Goal: Use online tool/utility: Utilize a website feature to perform a specific function

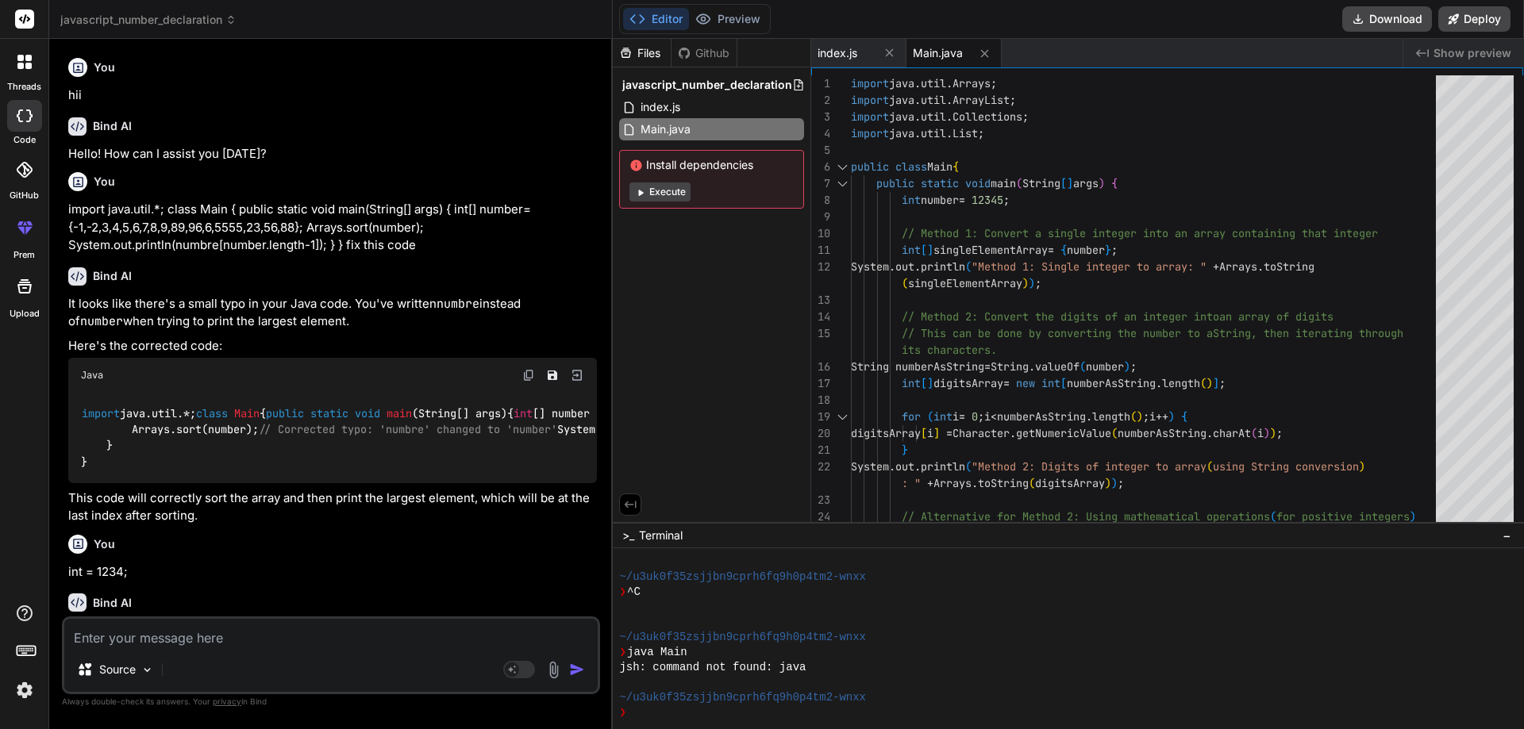
scroll to position [739, 0]
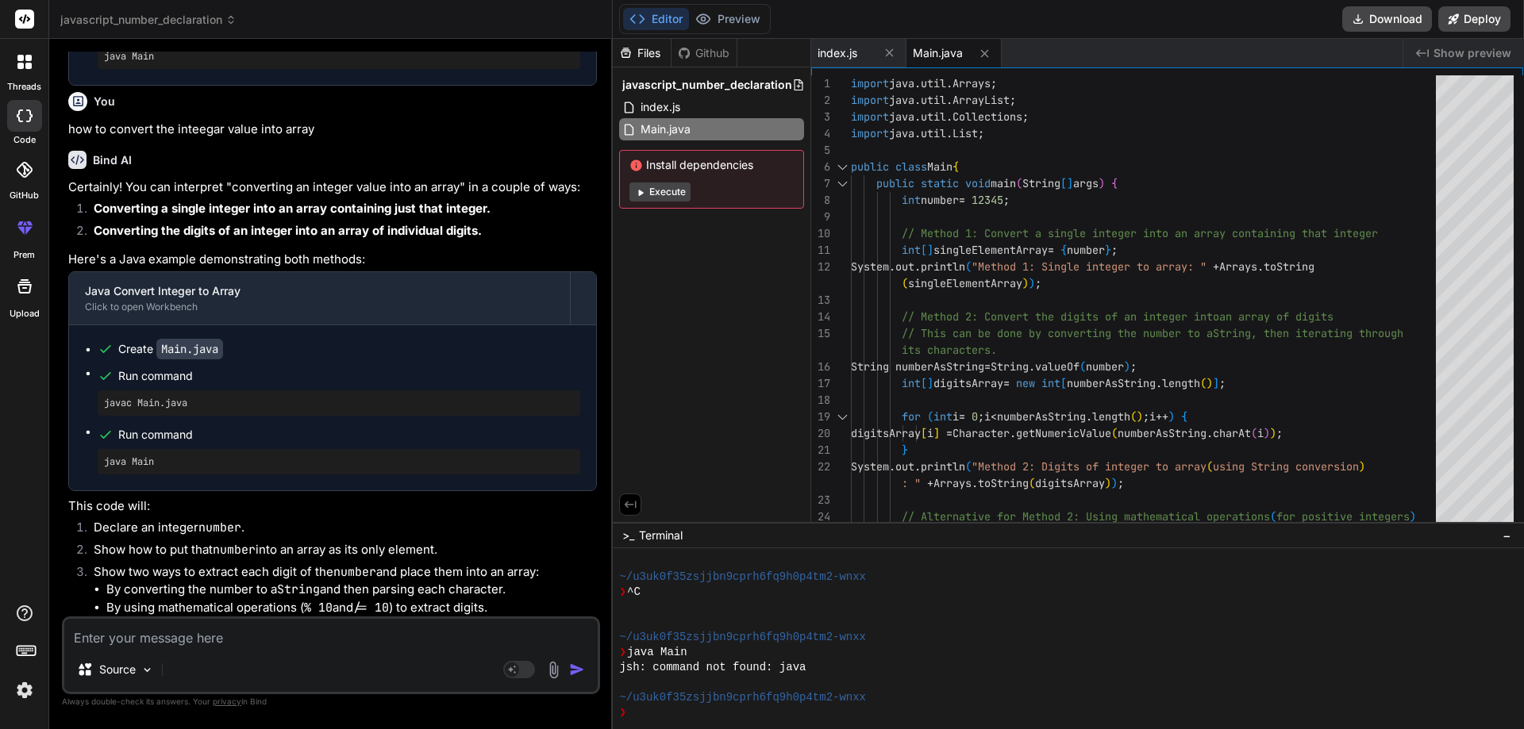
type textarea "r"
type textarea "x"
type textarea "re"
type textarea "x"
type textarea "rev"
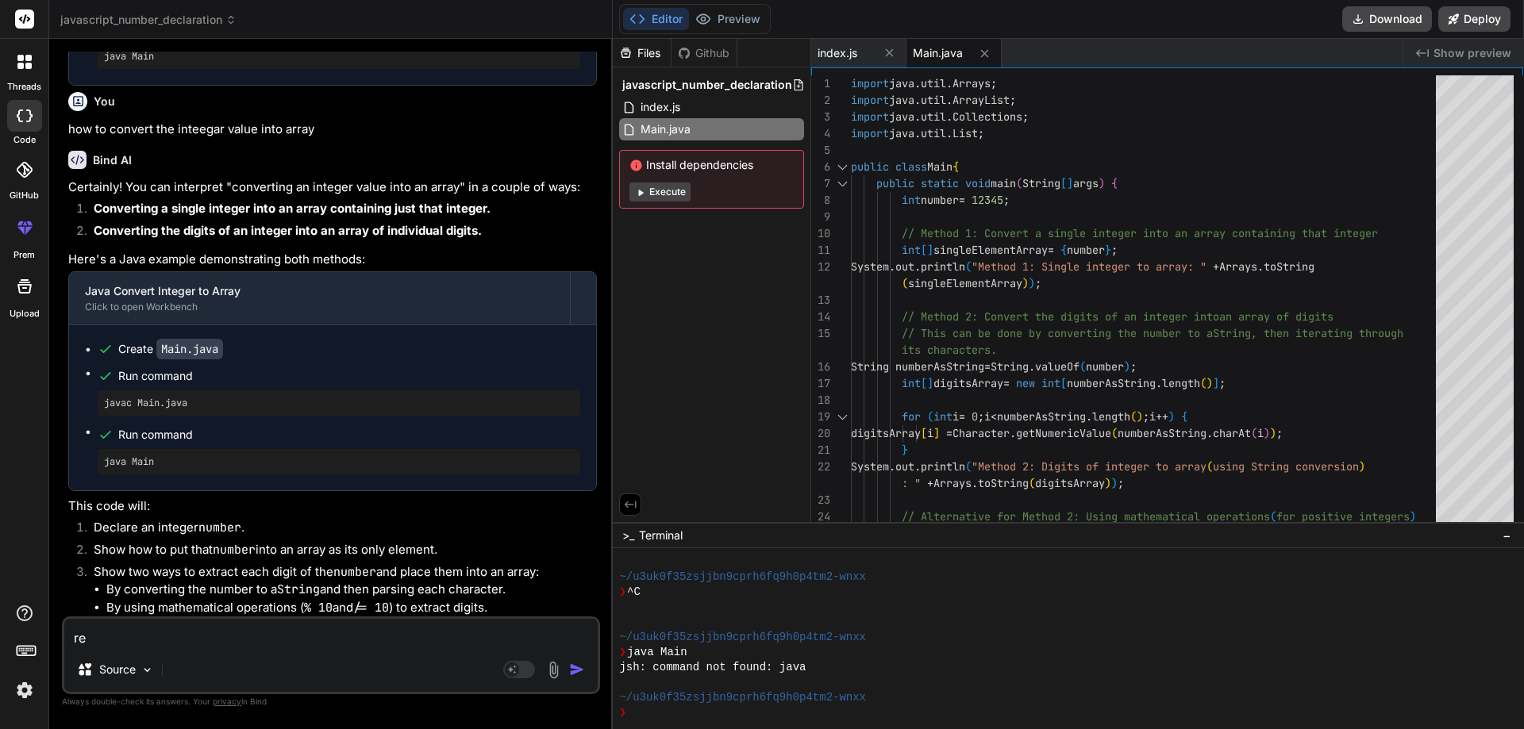
type textarea "x"
type textarea "reve"
type textarea "x"
type textarea "rever"
type textarea "x"
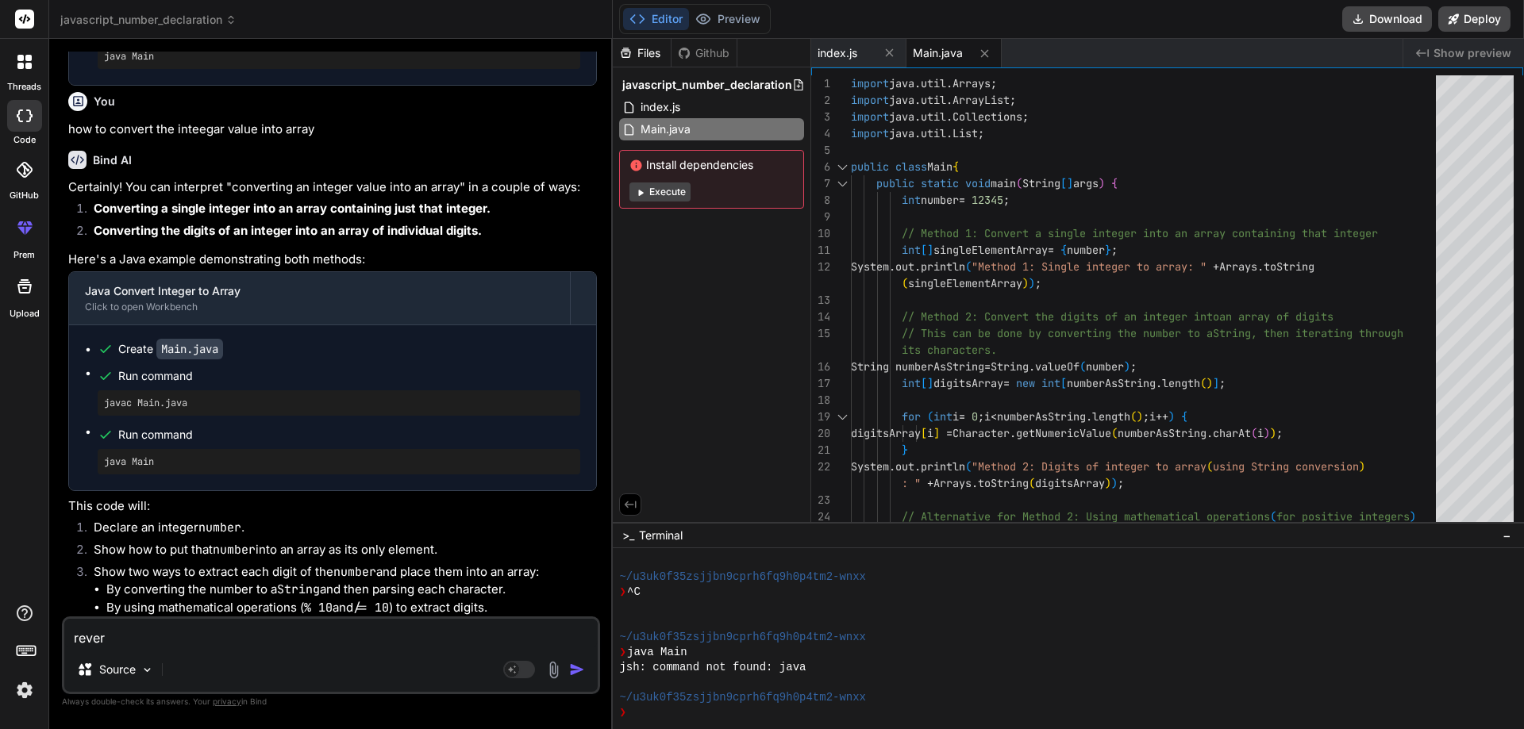
type textarea "rever"
type textarea "x"
type textarea "rever t"
type textarea "x"
type textarea "rever th"
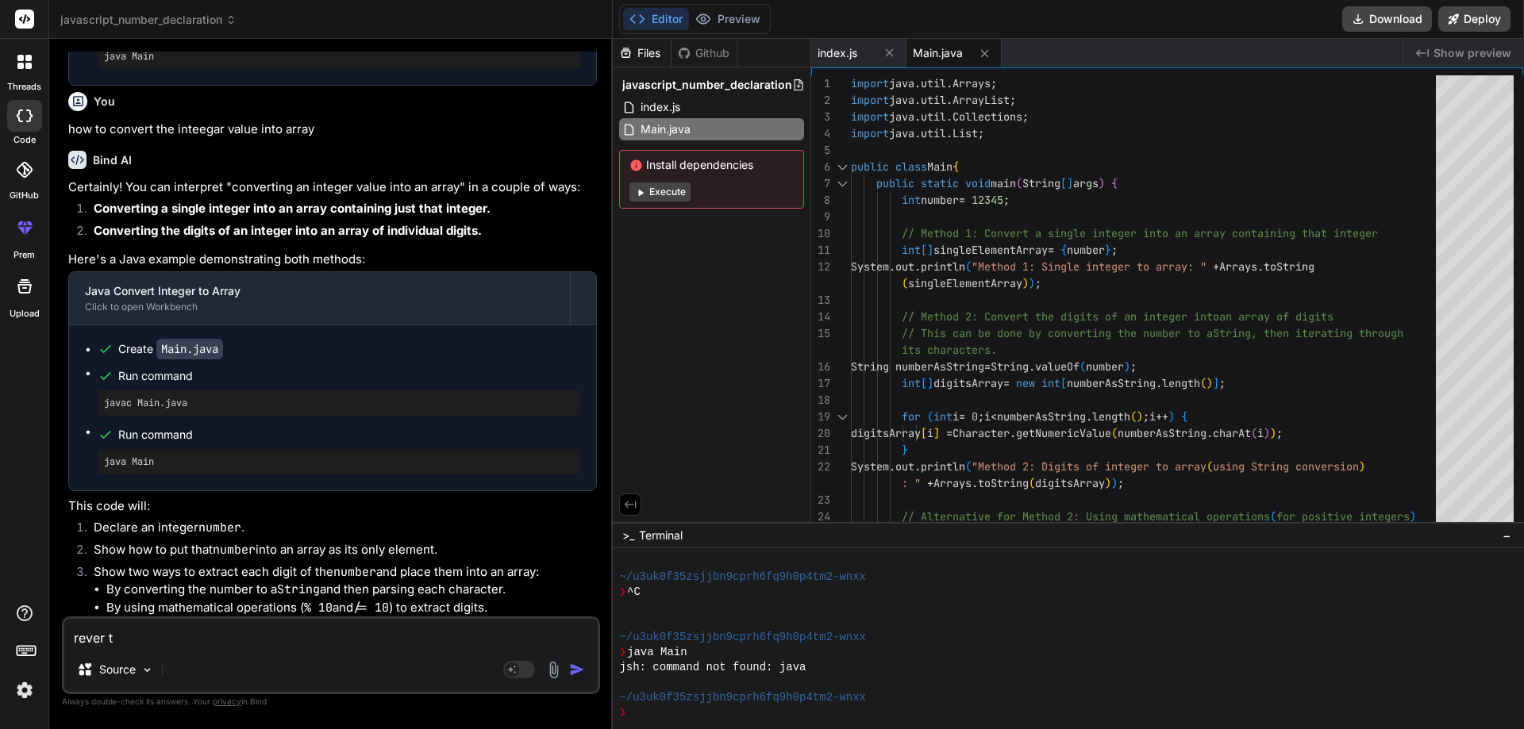
type textarea "x"
type textarea "rever the"
type textarea "x"
type textarea "rever the"
type textarea "x"
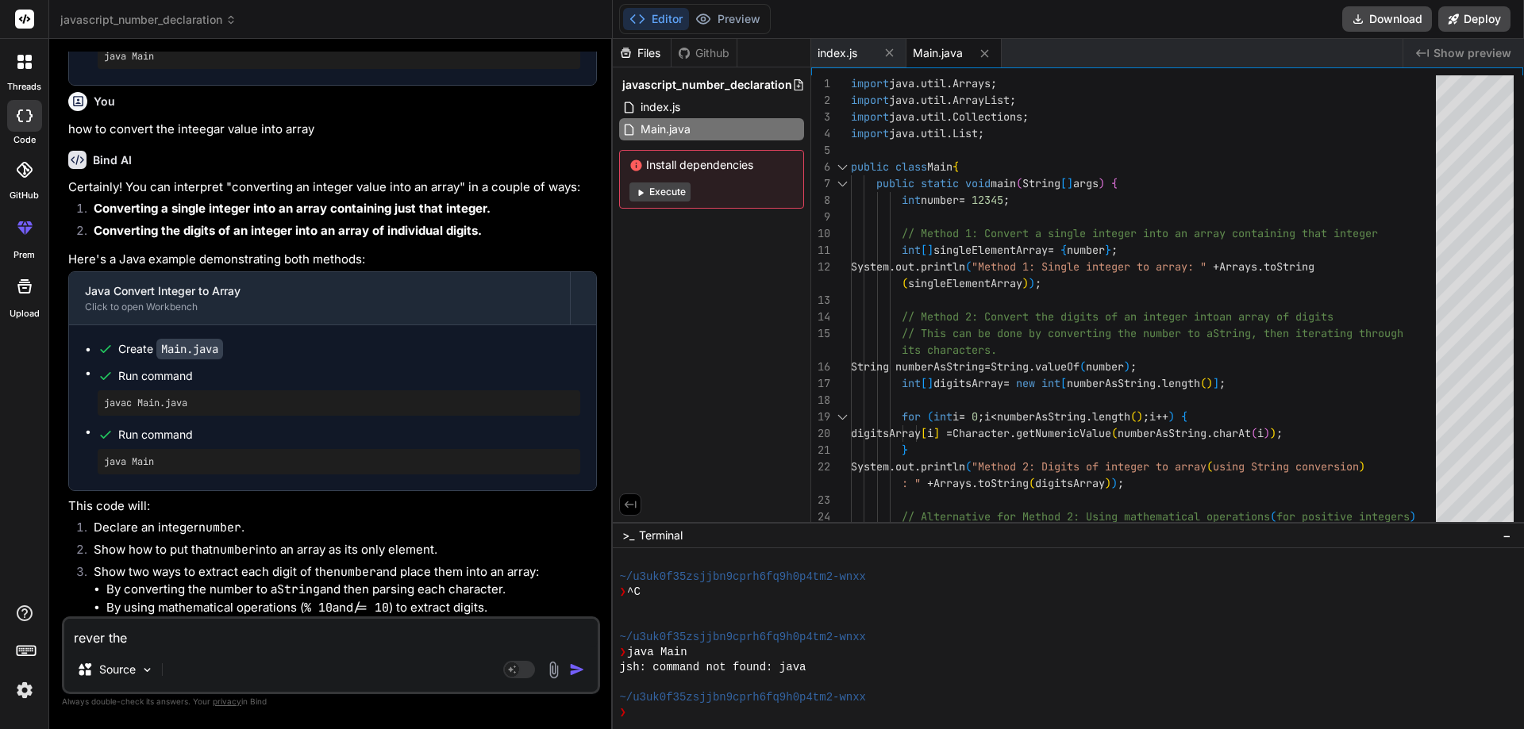
type textarea "rever the"
type textarea "x"
type textarea "rever th"
type textarea "x"
type textarea "rever t"
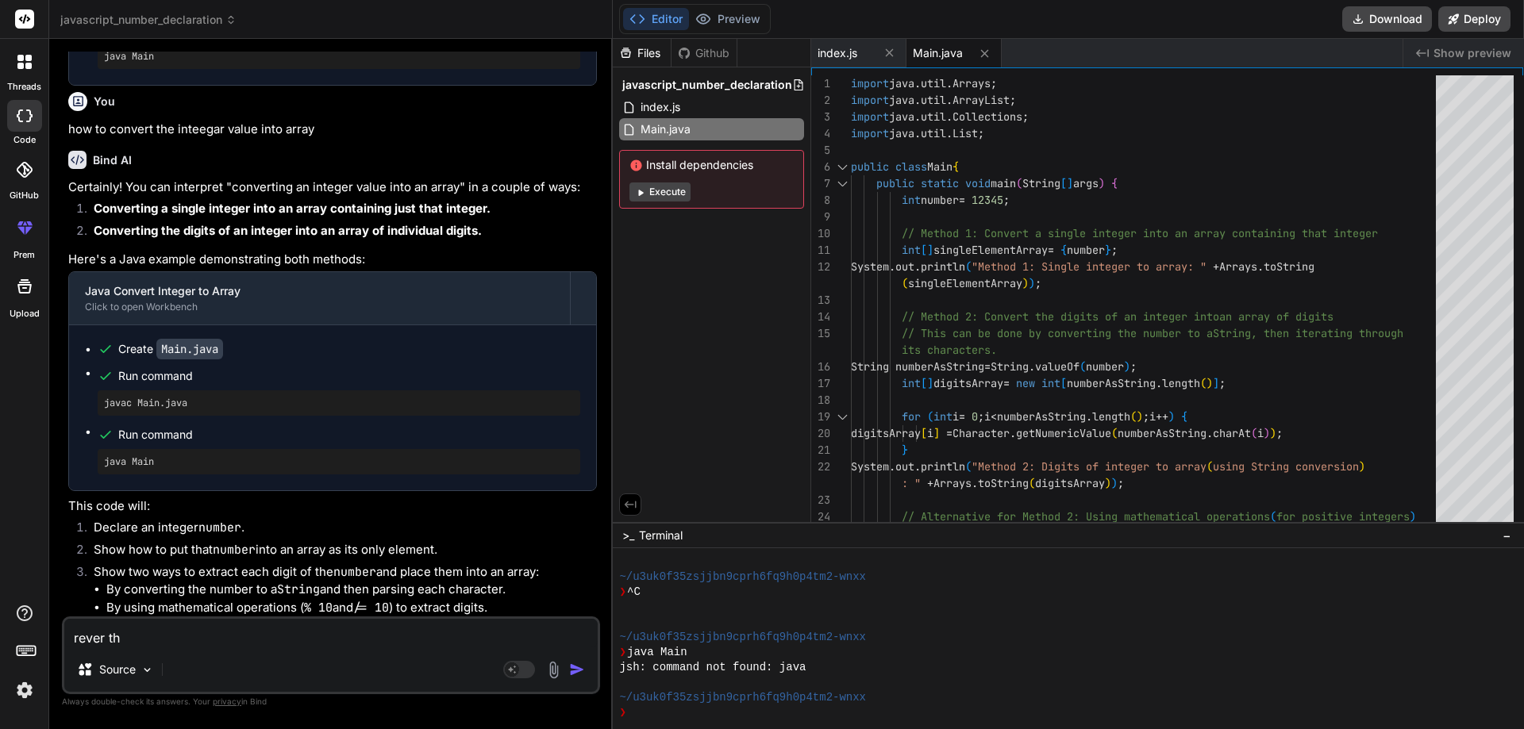
type textarea "x"
type textarea "rever"
type textarea "x"
type textarea "rever"
type textarea "x"
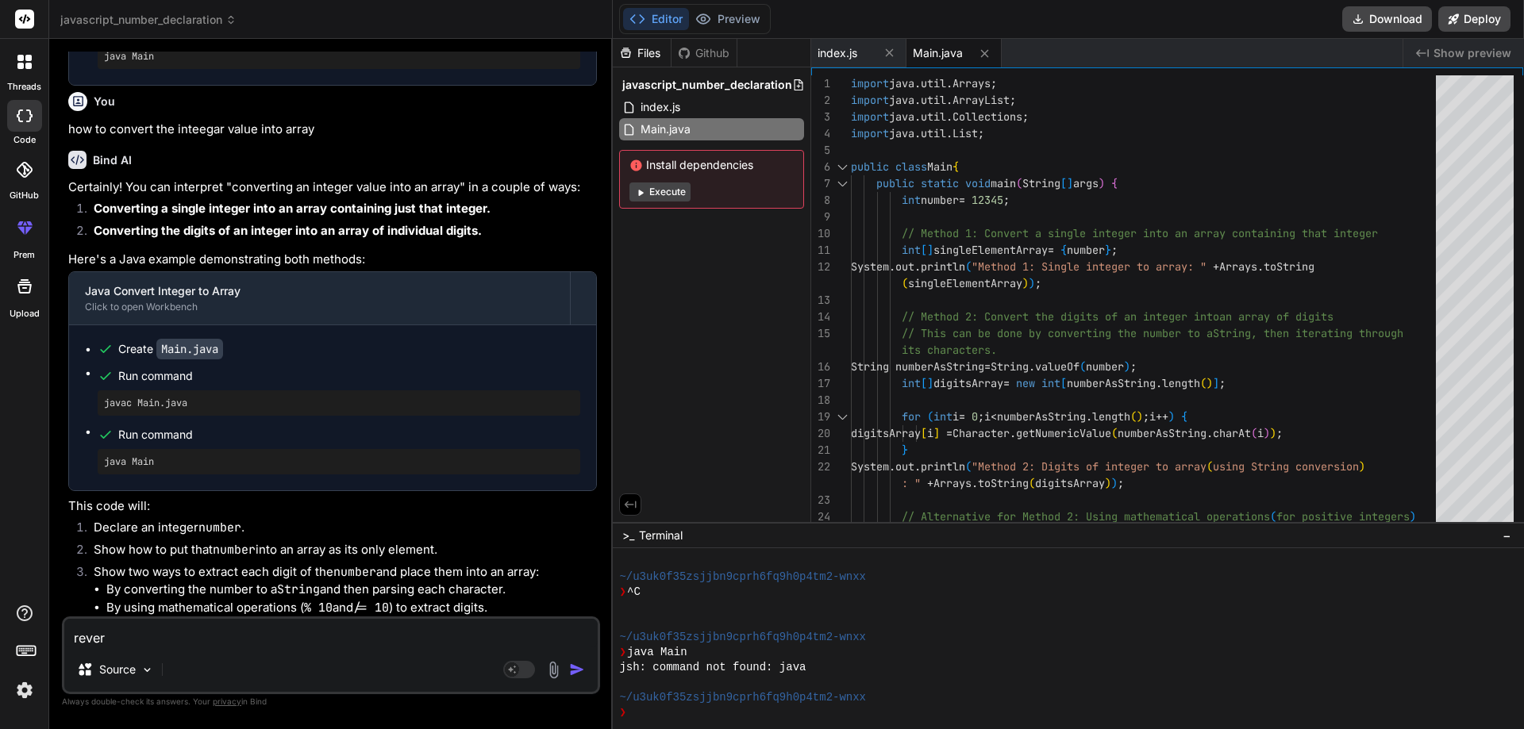
type textarea "revers"
type textarea "x"
type textarea "reverse"
type textarea "x"
type textarea "reverse"
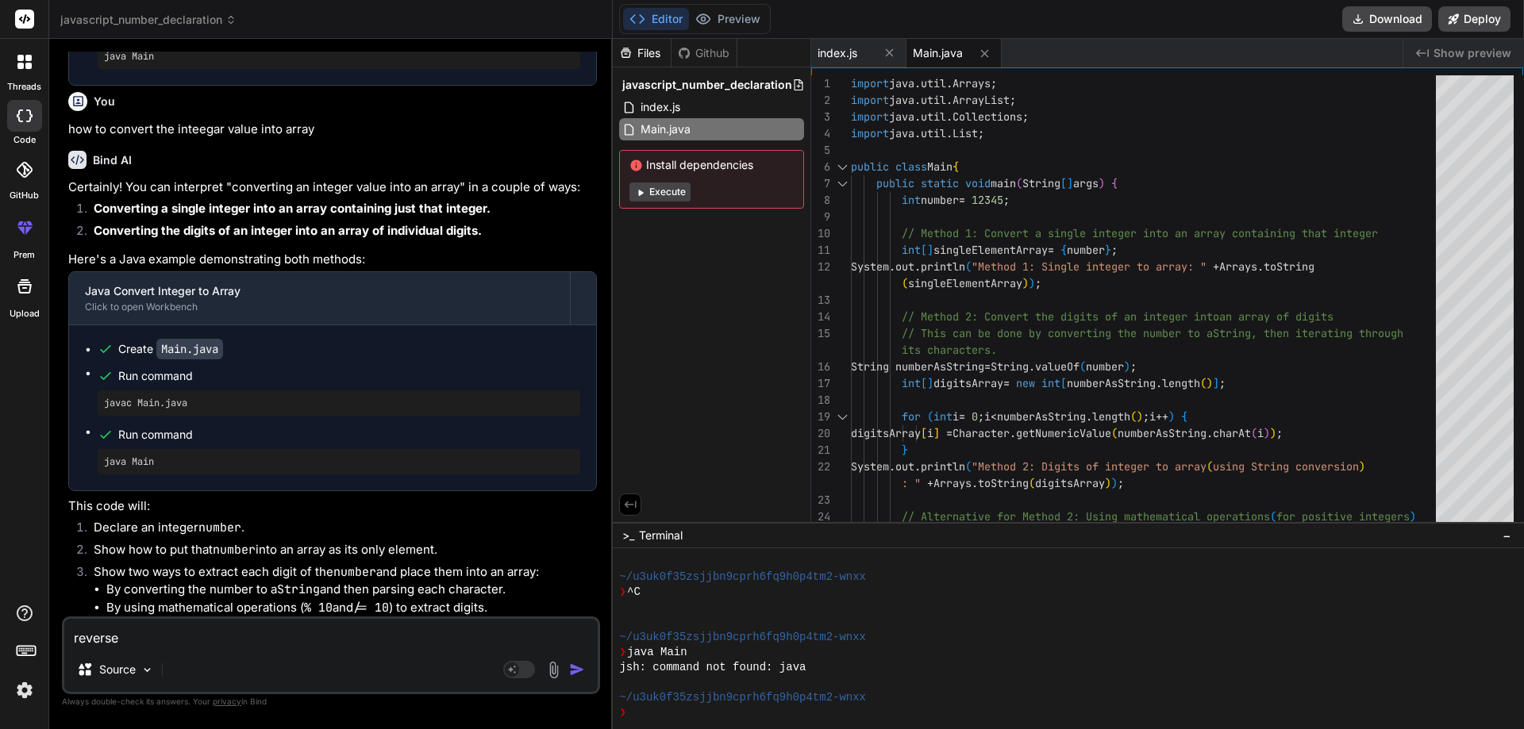
type textarea "x"
type textarea "reverse h"
type textarea "x"
type textarea "reverse he"
type textarea "x"
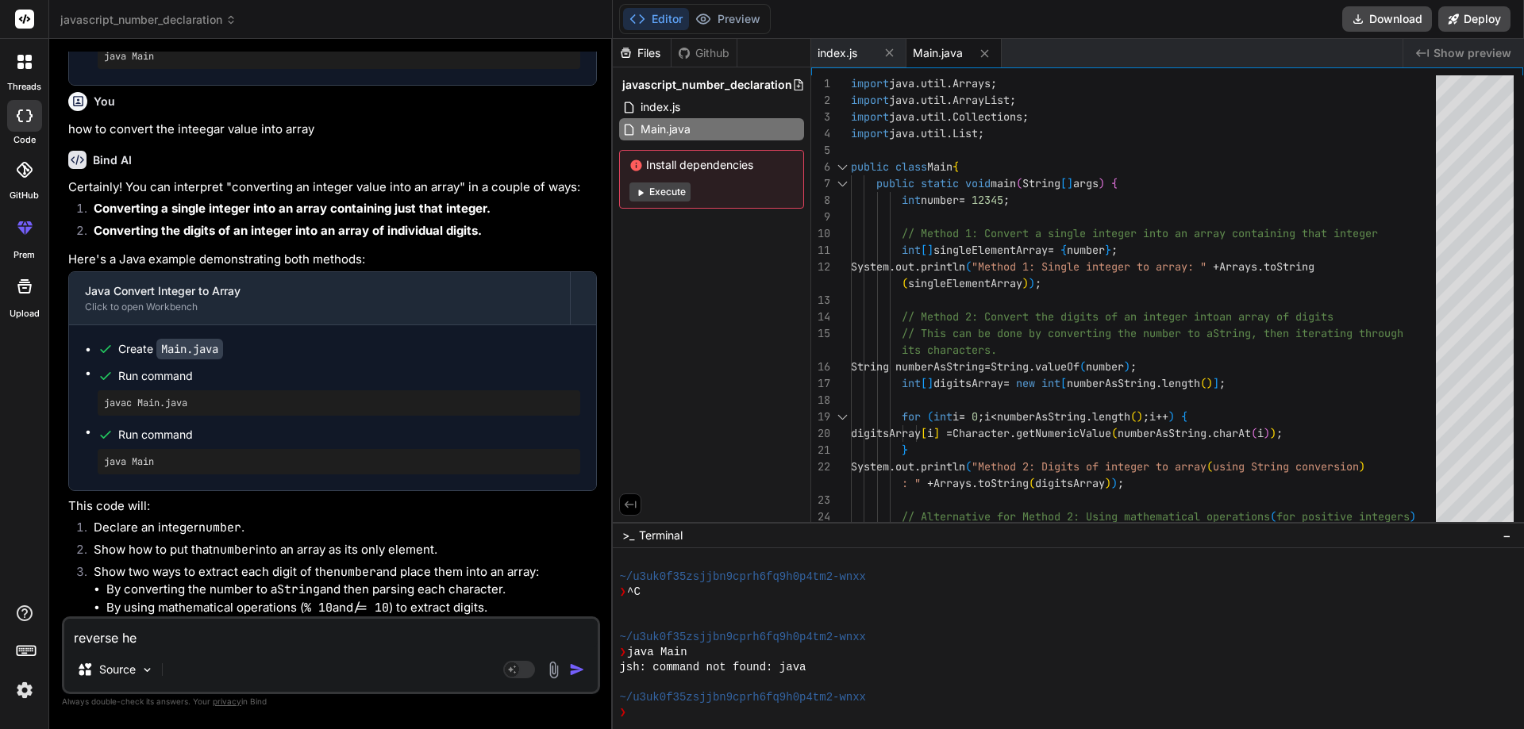
type textarea "reverse he"
type textarea "x"
type textarea "reverse he"
type textarea "x"
type textarea "reverse h"
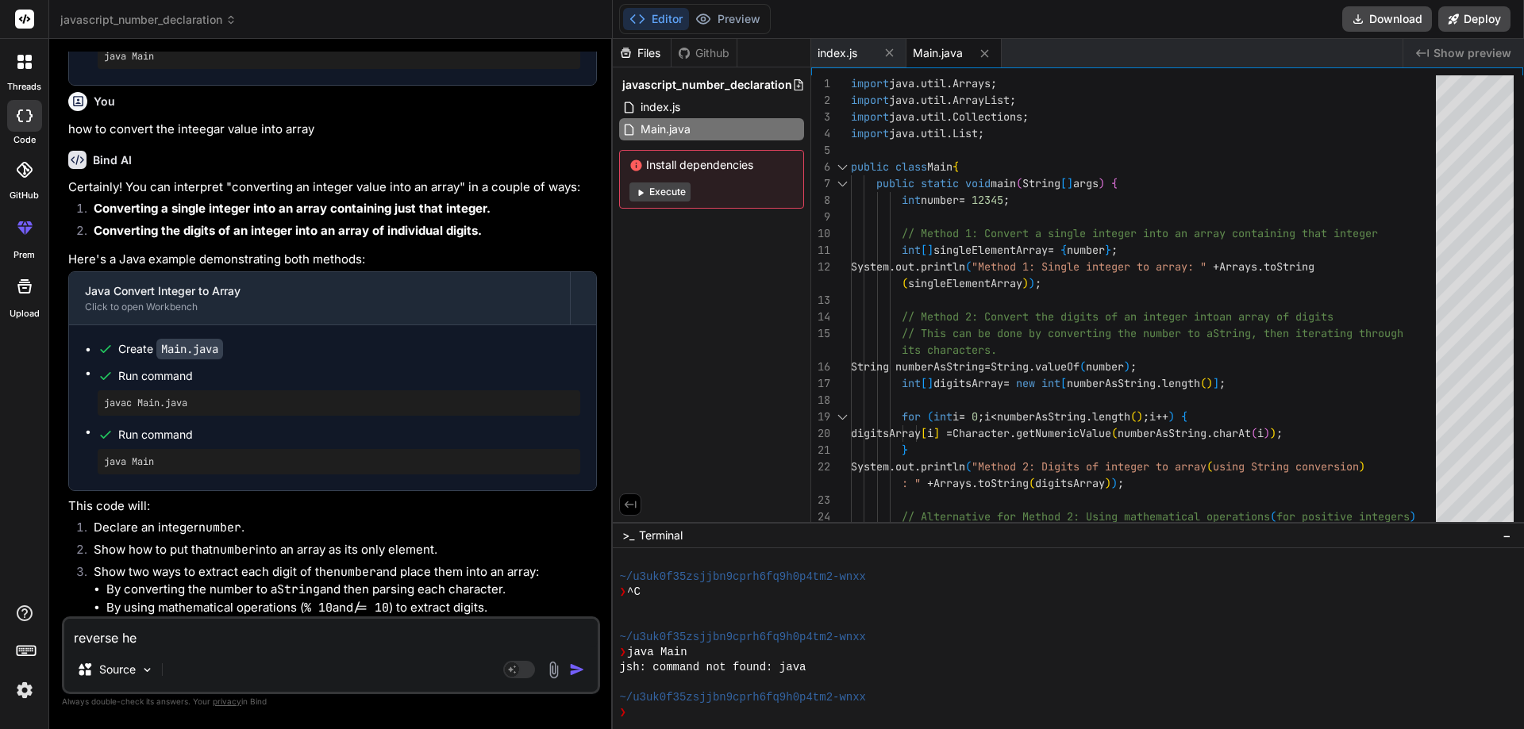
type textarea "x"
type textarea "reverse"
type textarea "x"
type textarea "reverse t"
type textarea "x"
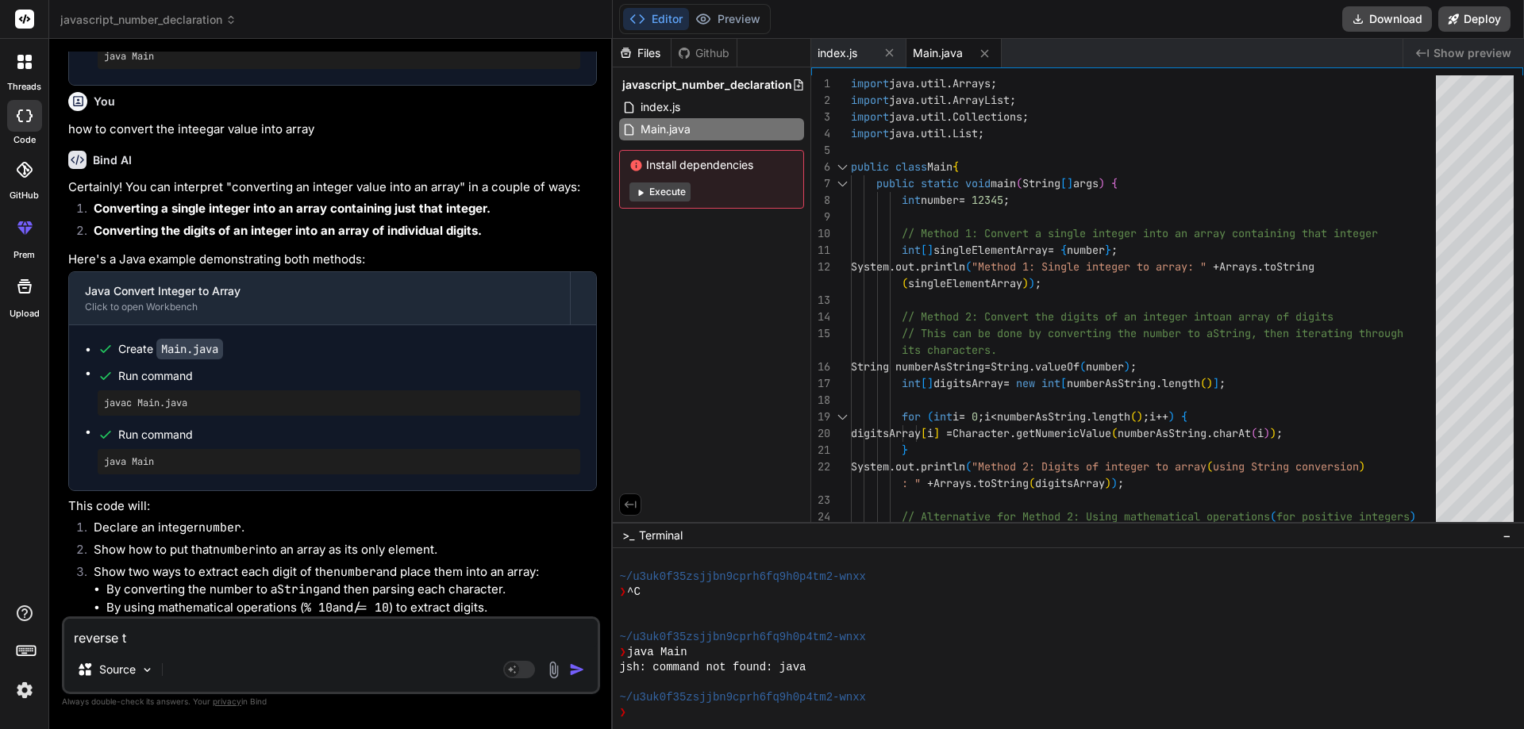
type textarea "reverse te"
type textarea "x"
type textarea "reverse teh"
type textarea "x"
type textarea "reverse teh"
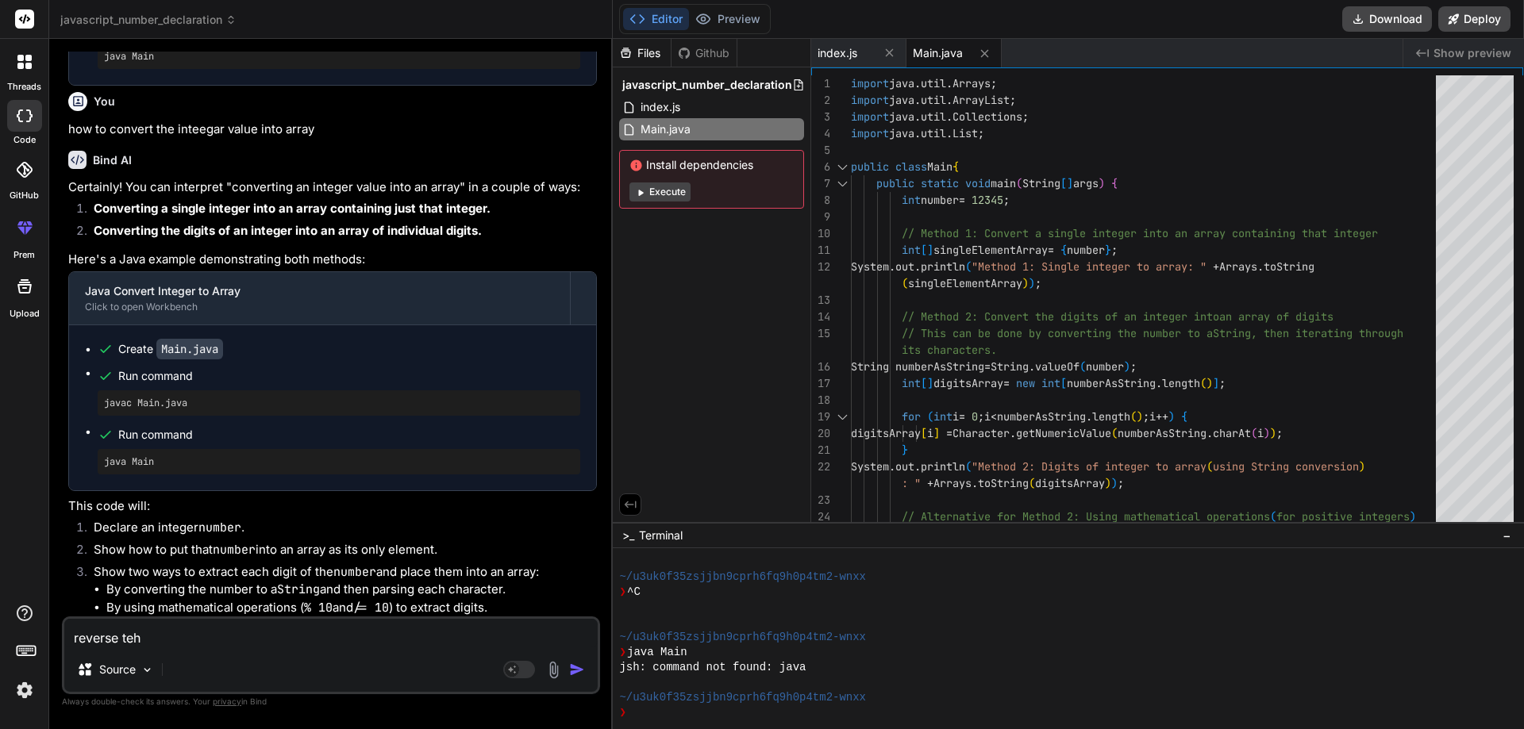
type textarea "x"
type textarea "reverse teh s"
type textarea "x"
type textarea "reverse teh"
type textarea "x"
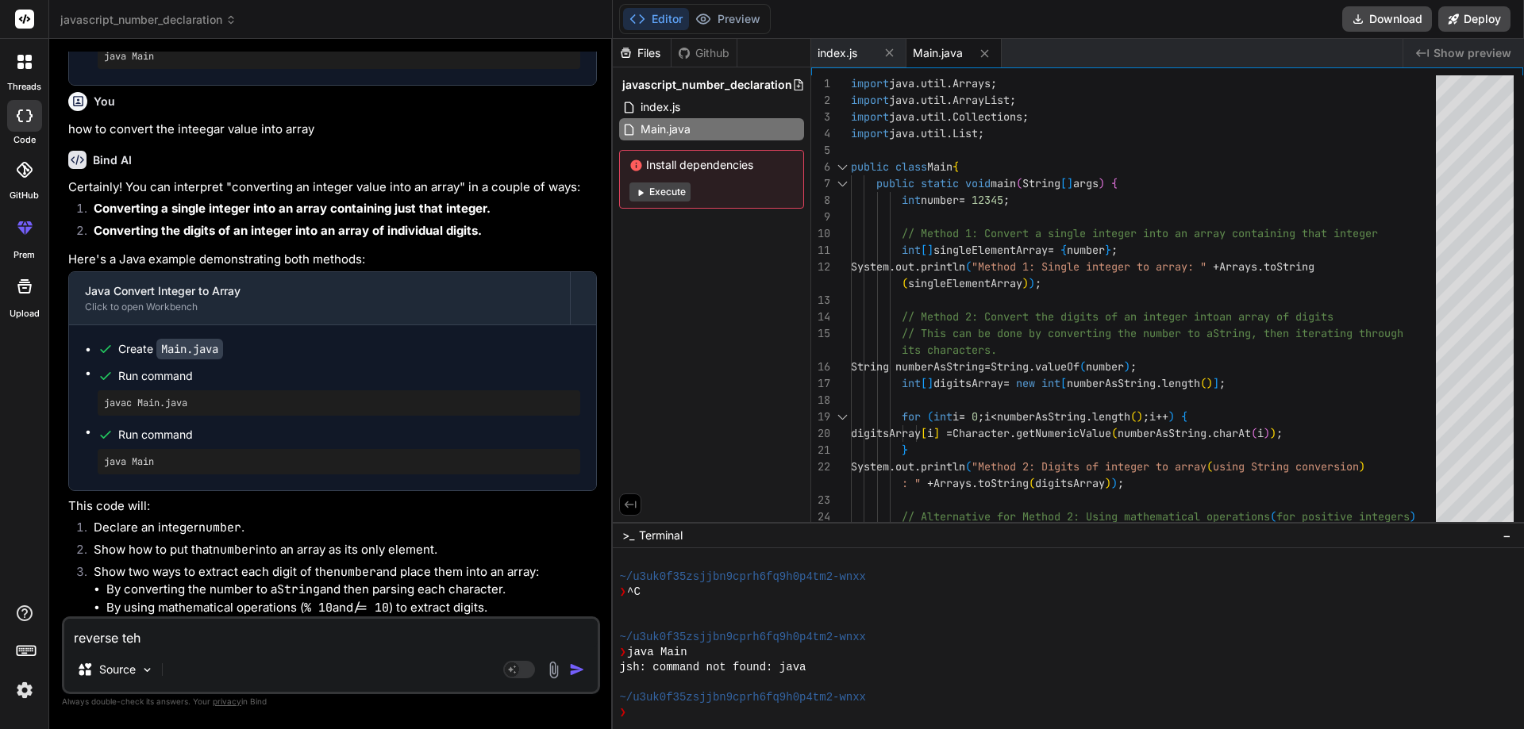
type textarea "reverse teh"
type textarea "x"
type textarea "reverse te"
type textarea "x"
type textarea "reverse t"
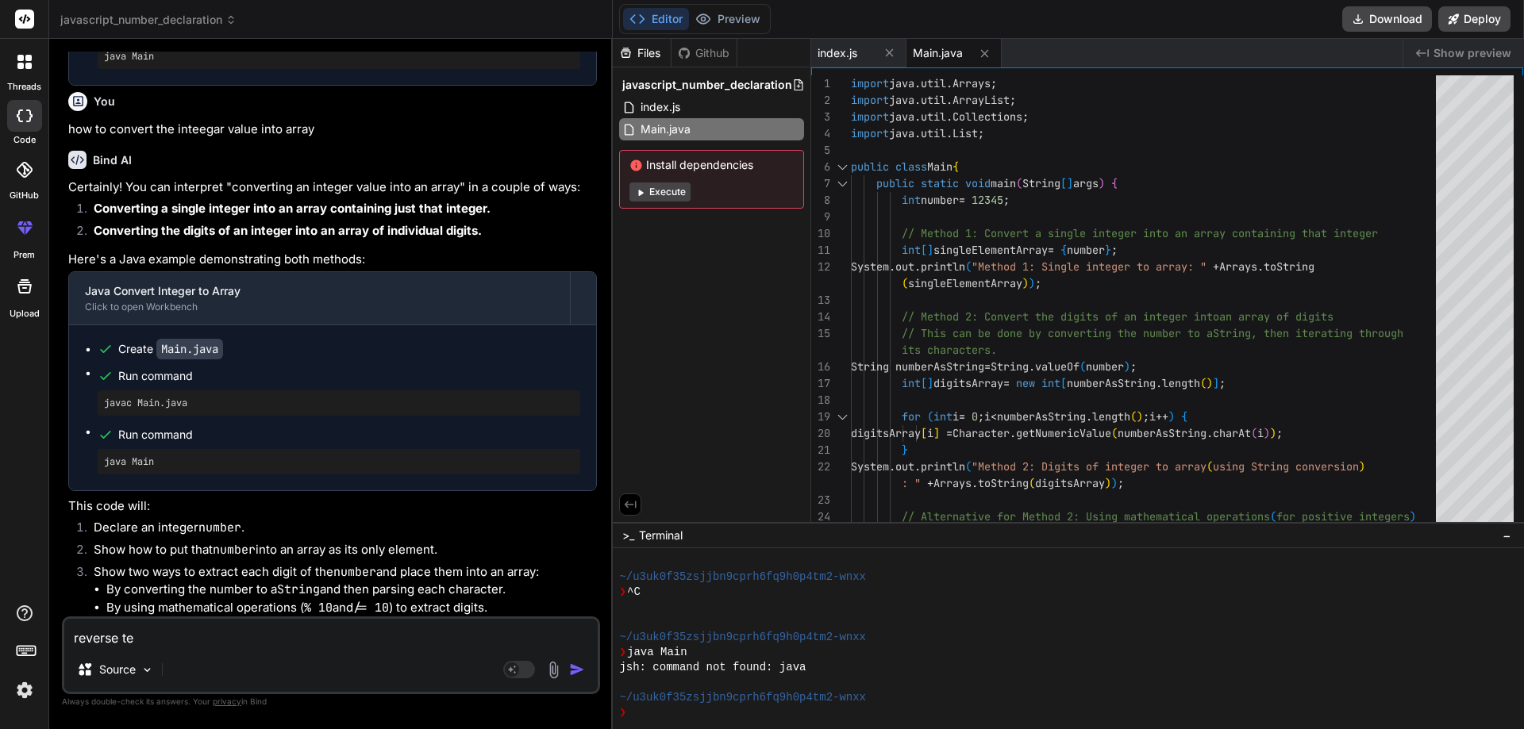
type textarea "x"
type textarea "reverse th"
type textarea "x"
type textarea "reverse the"
type textarea "x"
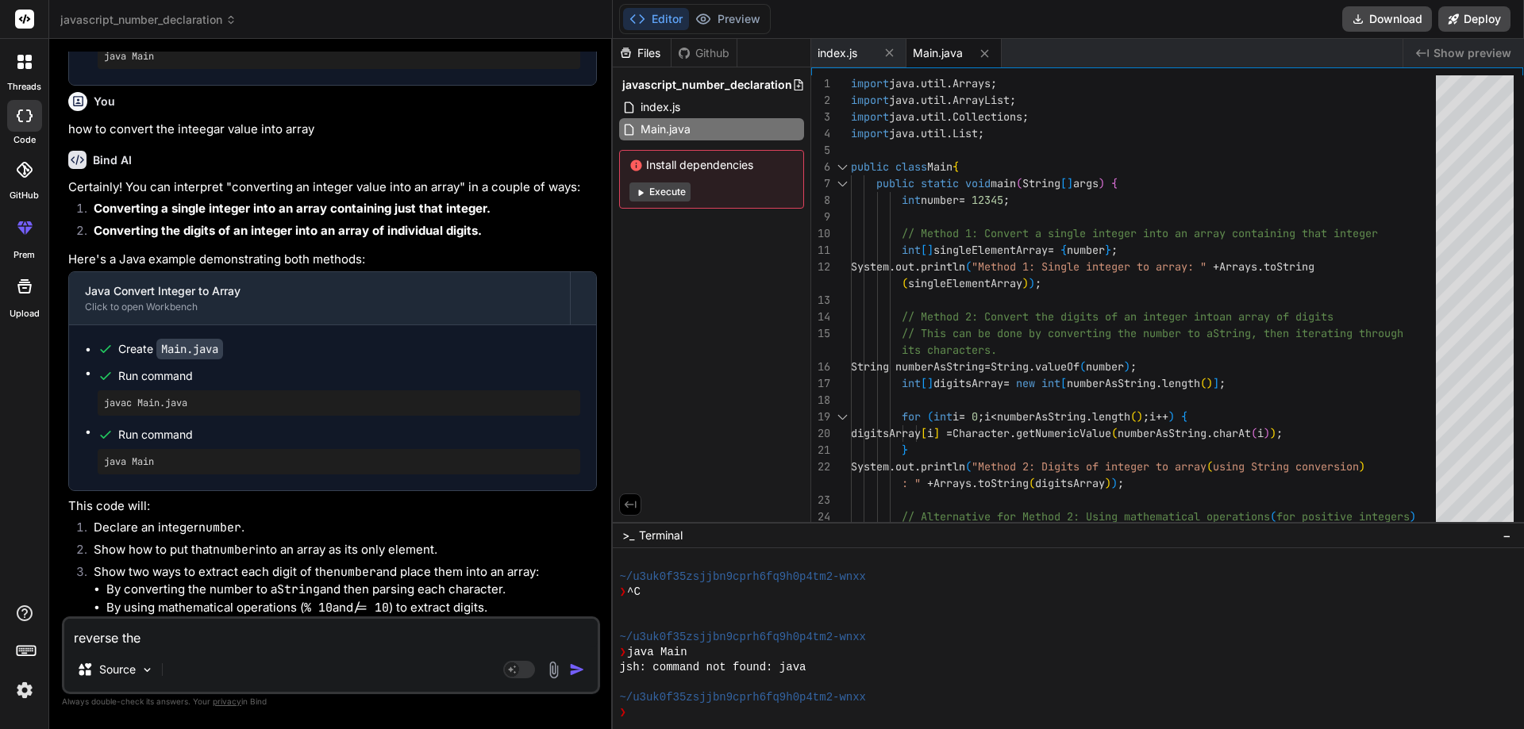
type textarea "reverse the"
type textarea "x"
type textarea "reverse the s"
type textarea "x"
type textarea "reverse the st"
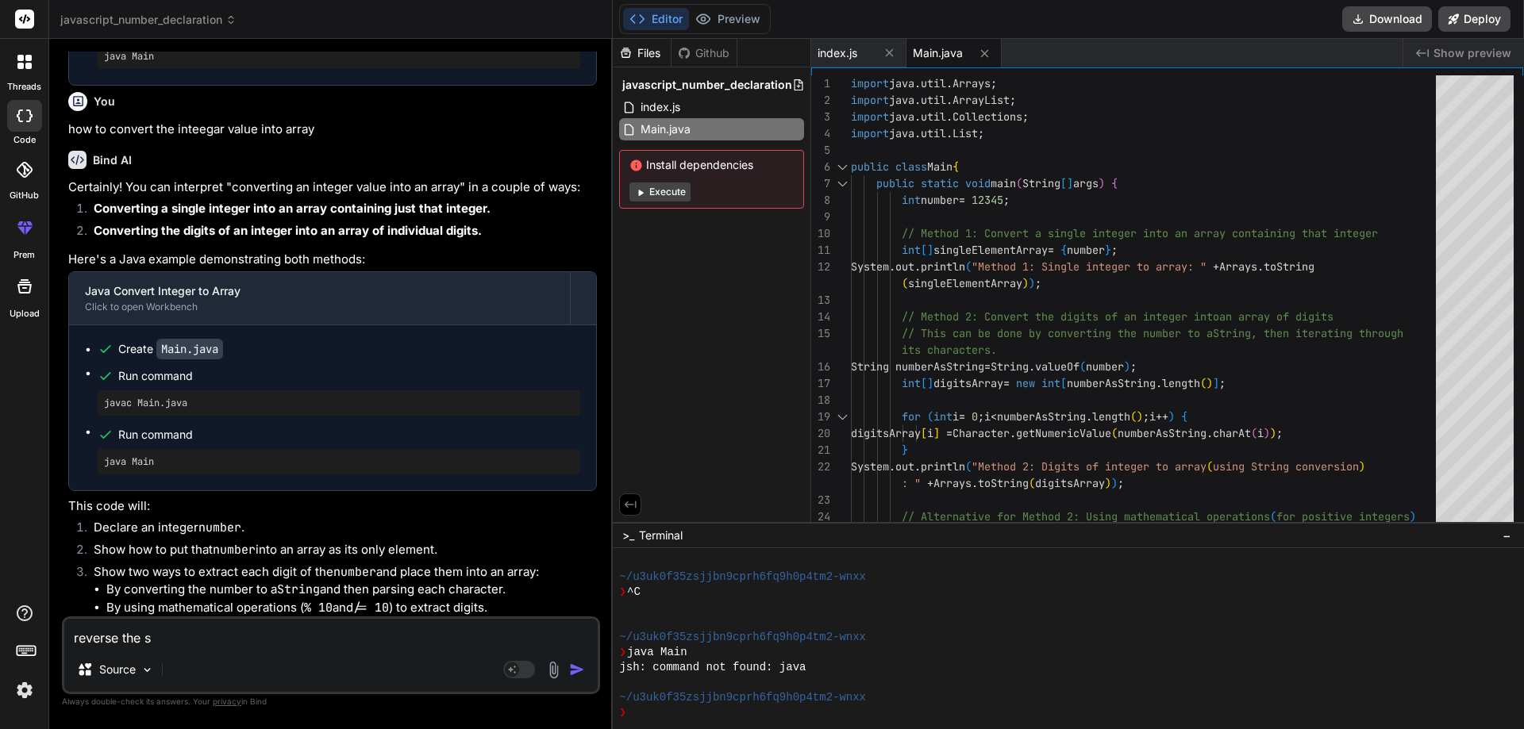
type textarea "x"
type textarea "reverse the str"
type textarea "x"
type textarea "reverse the strr"
type textarea "x"
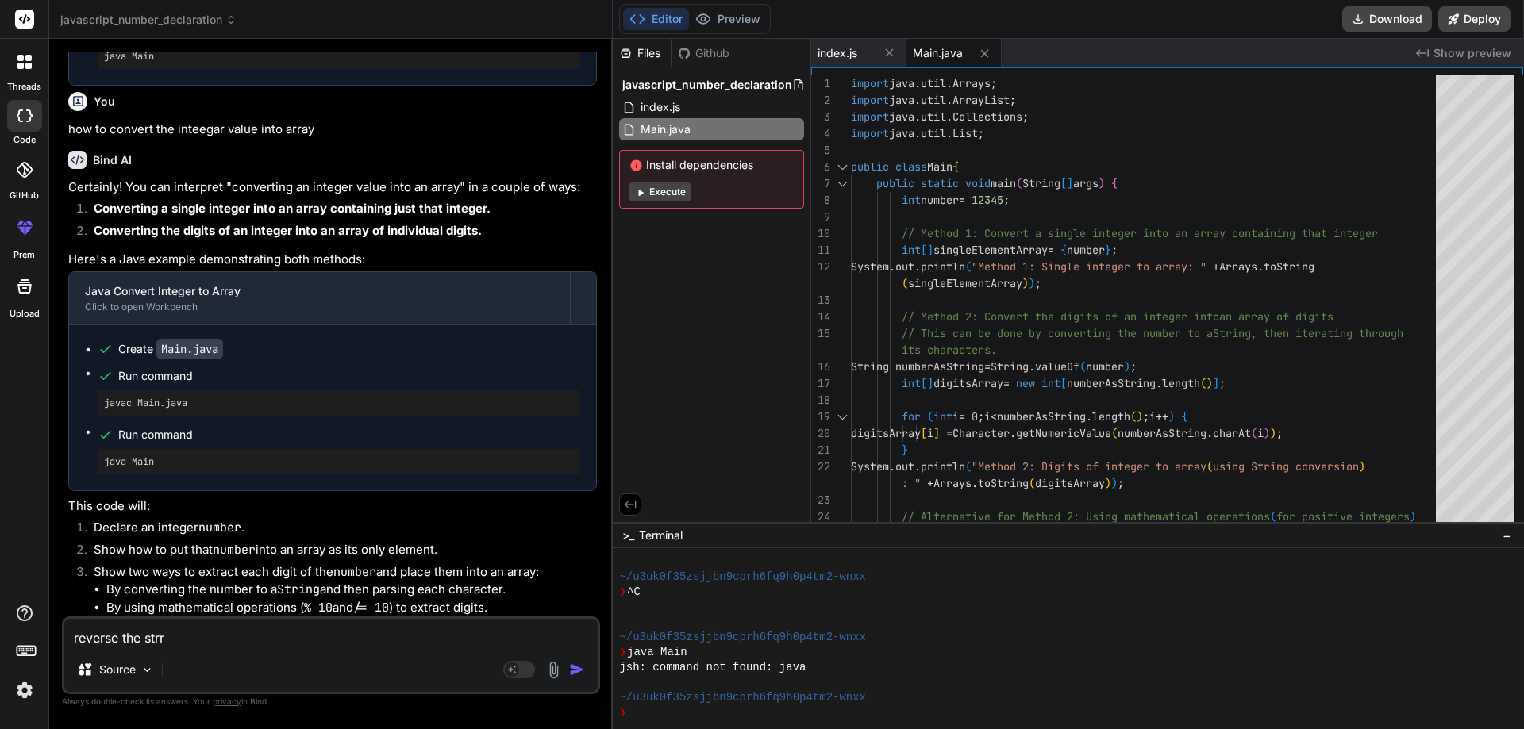
type textarea "reverse the strri"
type textarea "x"
type textarea "reverse the strrin"
type textarea "x"
type textarea "reverse the strring"
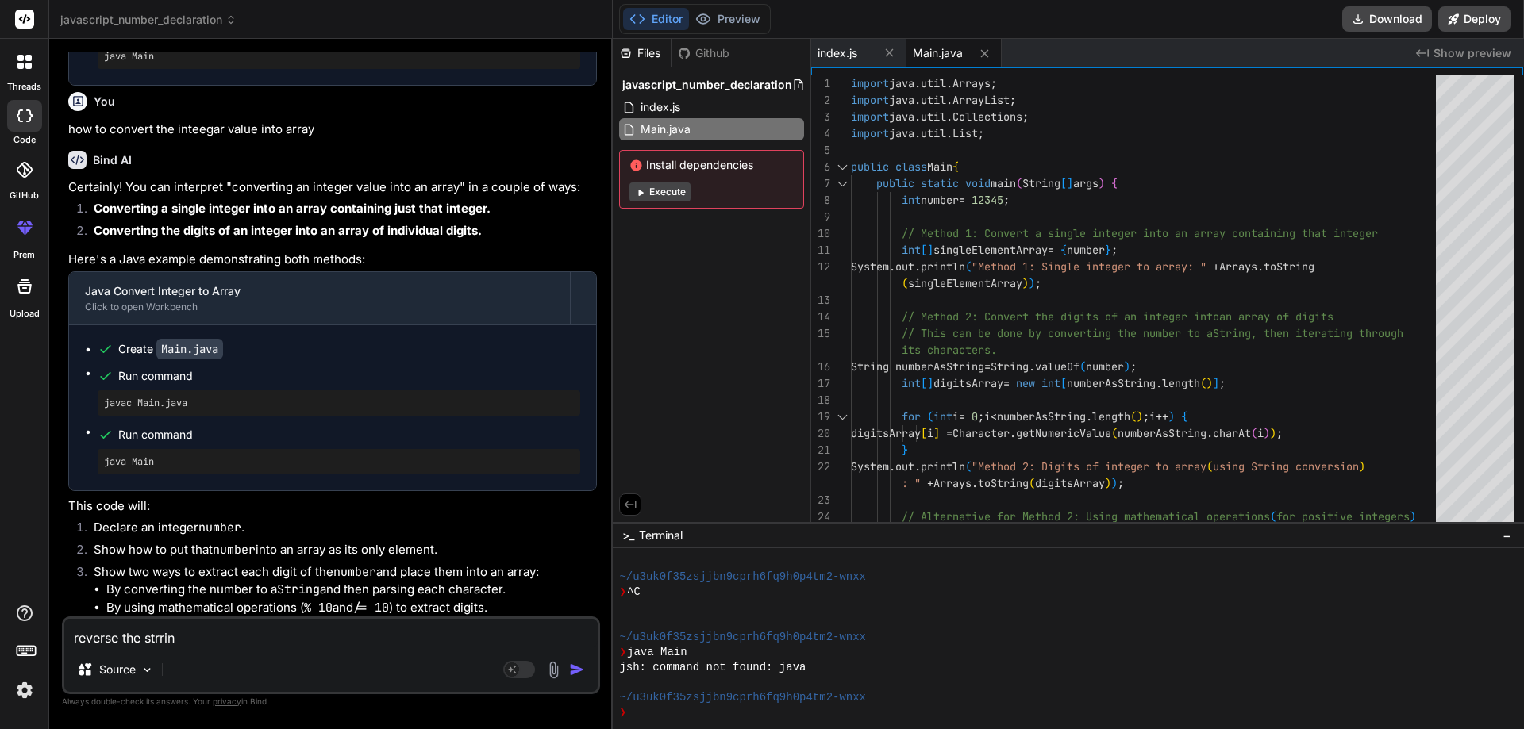
type textarea "x"
type textarea "reverse the strring"
type textarea "x"
type textarea "reverse the strring"
type textarea "x"
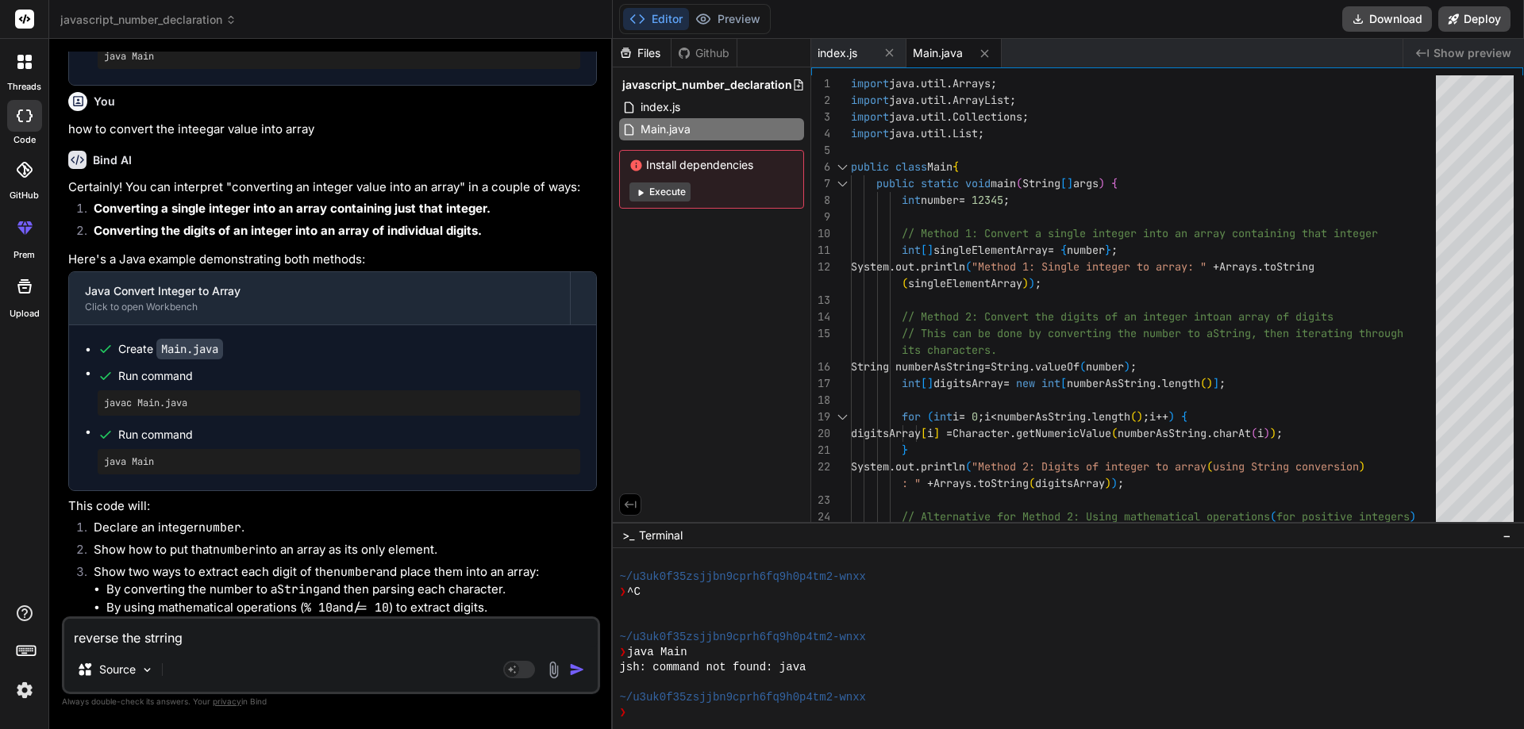
type textarea "reverse the strrin"
type textarea "x"
type textarea "reverse the strri"
type textarea "x"
type textarea "reverse the strr"
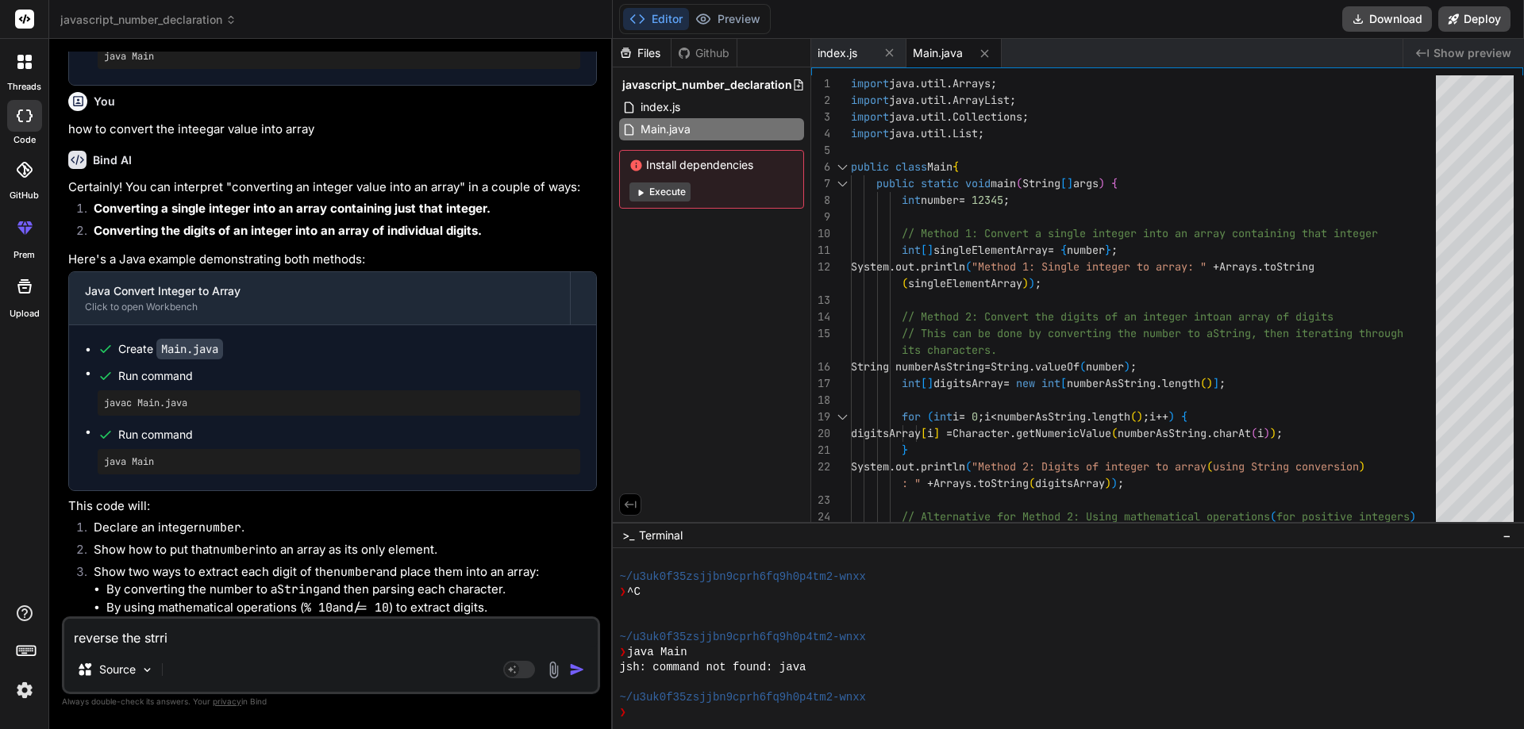
type textarea "x"
type textarea "reverse the str"
type textarea "x"
type textarea "reverse the stru"
type textarea "x"
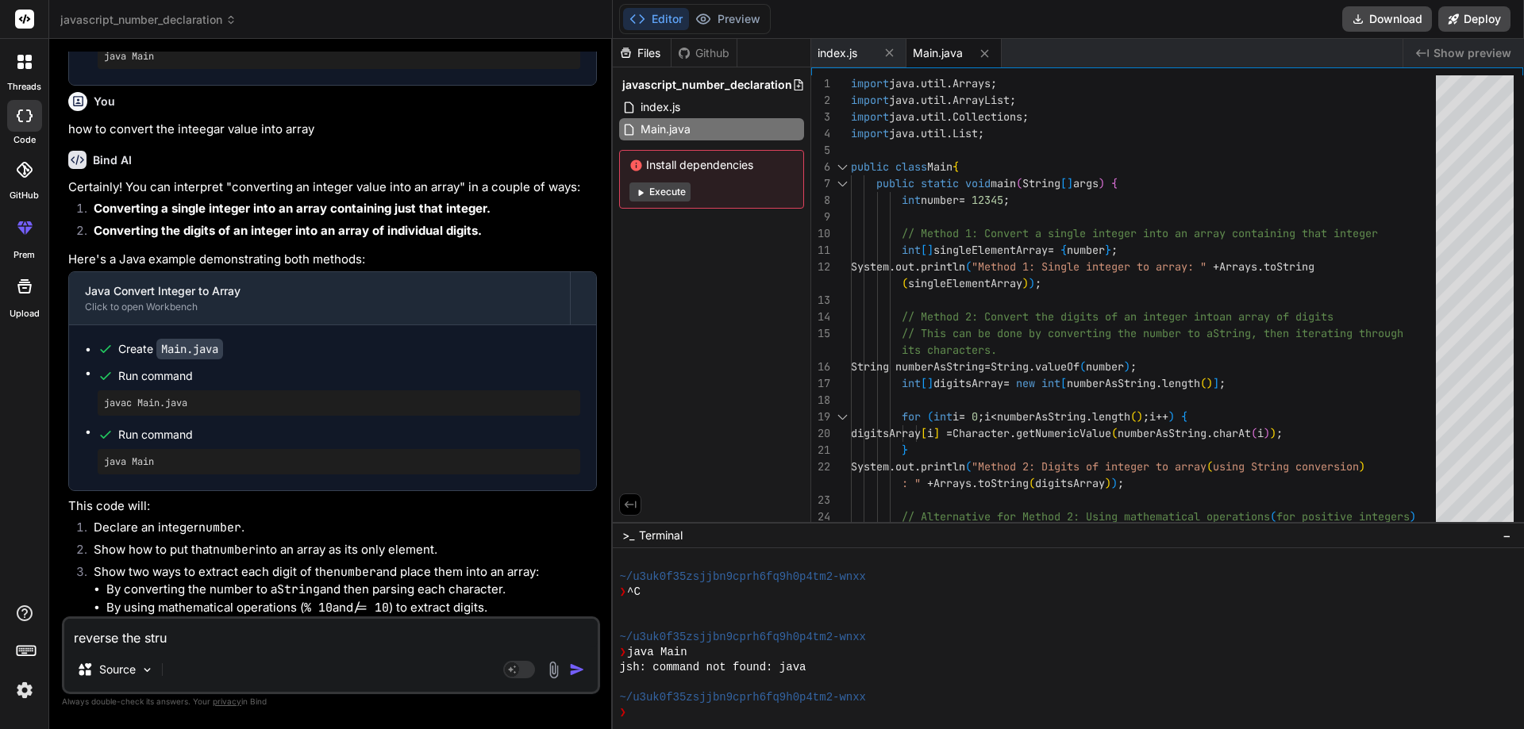
type textarea "reverse the strui"
type textarea "x"
type textarea "reverse the struin"
type textarea "x"
type textarea "reverse the struing"
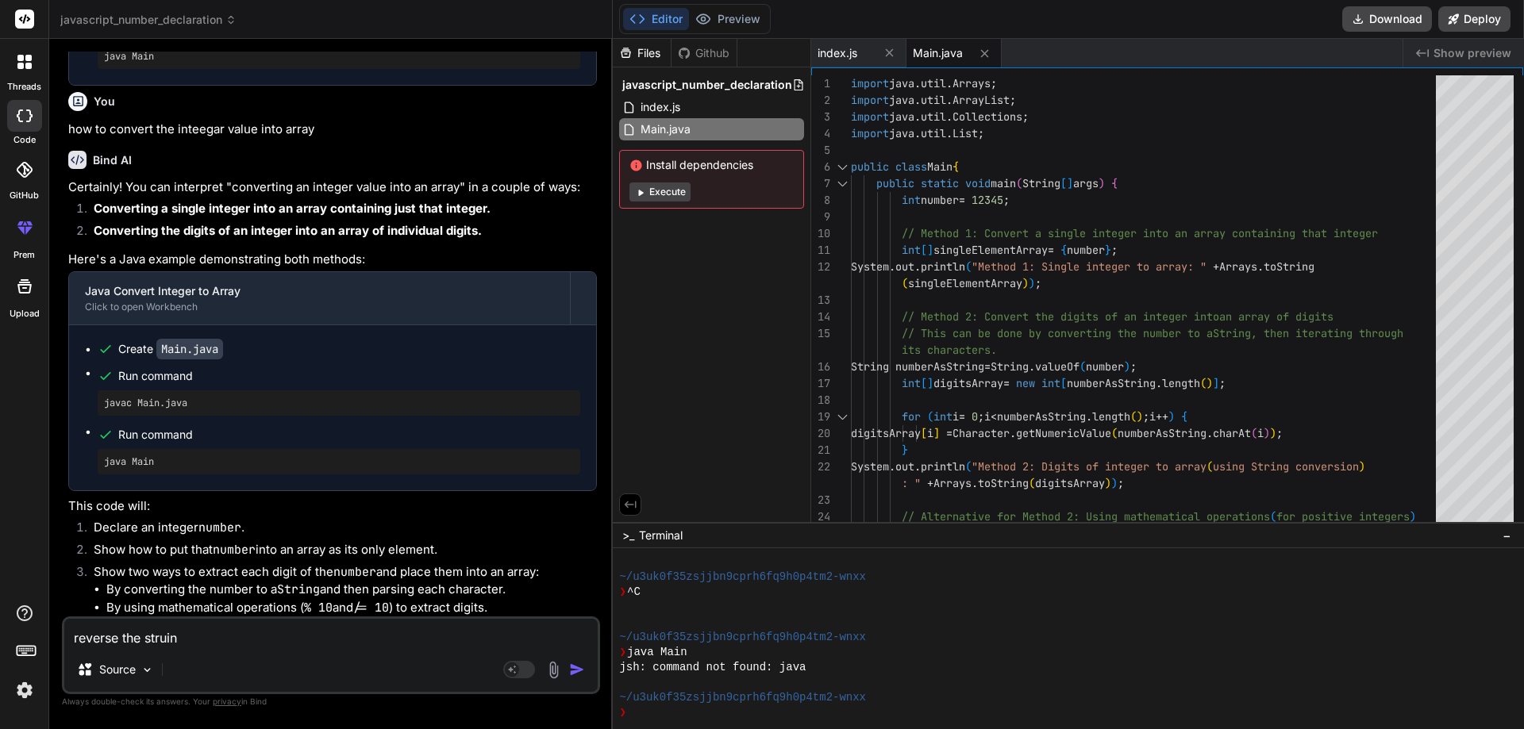
type textarea "x"
type textarea "reverse the struing"
type textarea "x"
type textarea "reverse the struing"
type textarea "x"
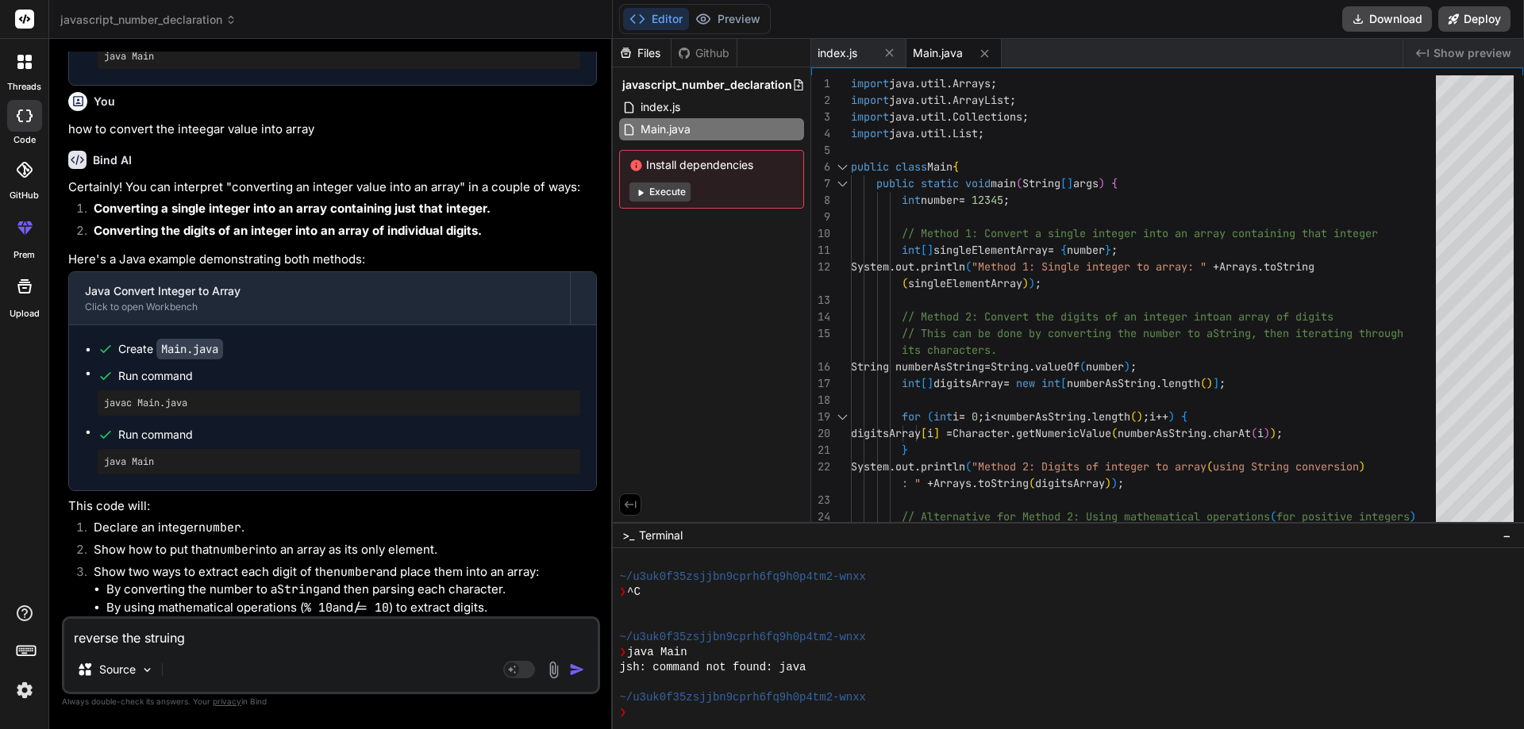
type textarea "reverse the struin"
type textarea "x"
type textarea "reverse the strui"
type textarea "x"
type textarea "reverse the stru"
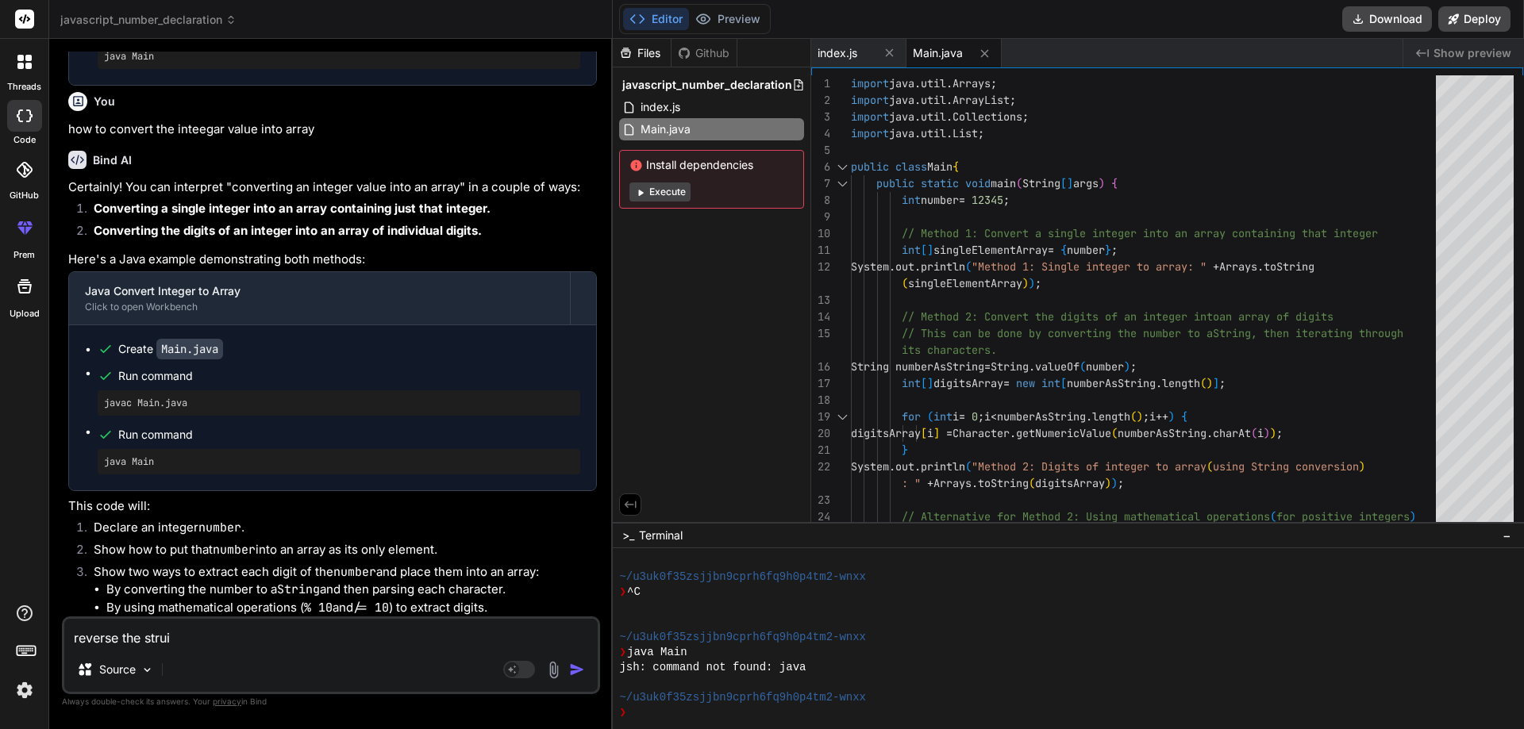
type textarea "x"
type textarea "reverse the str"
type textarea "x"
type textarea "reverse the stri"
type textarea "x"
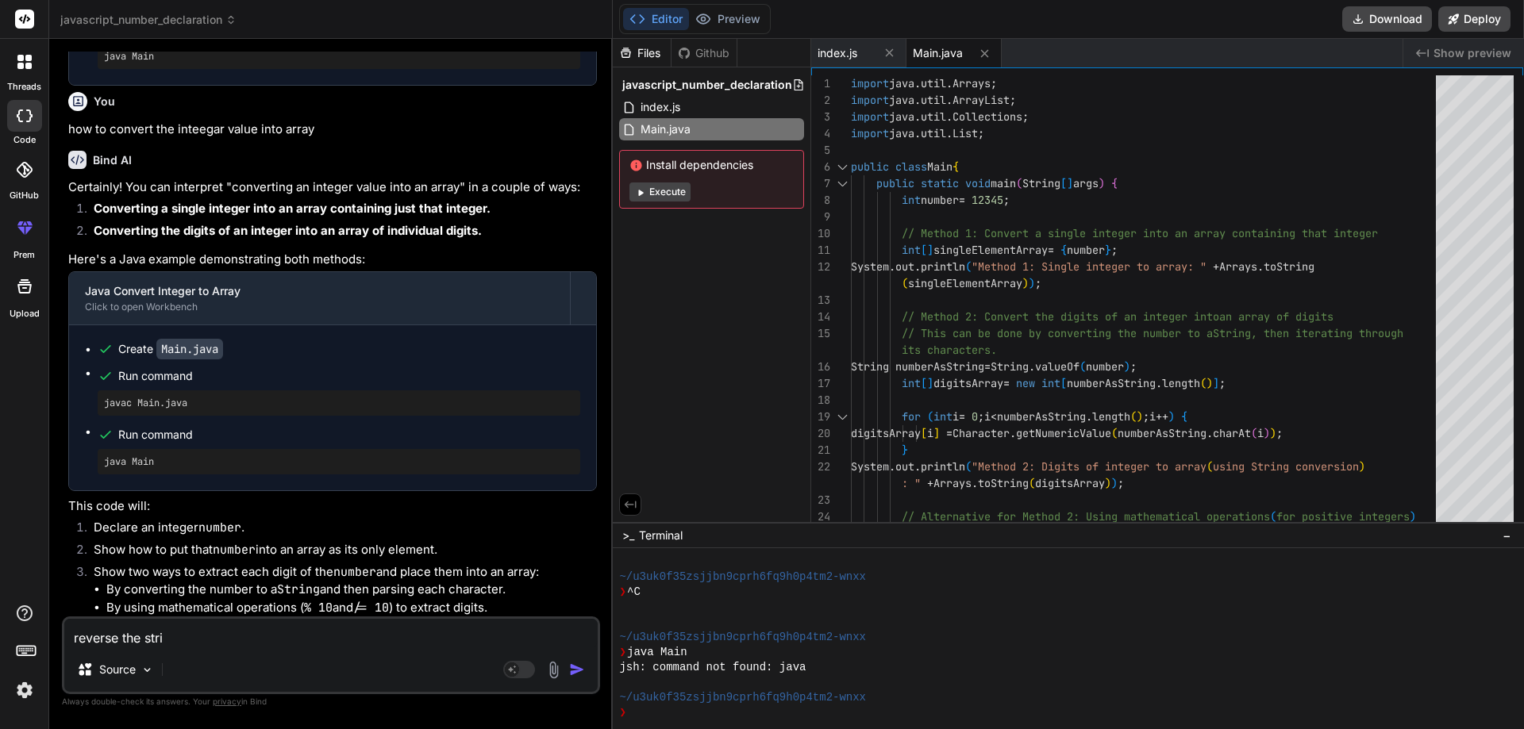
type textarea "reverse the strin"
type textarea "x"
type textarea "reverse the string"
type textarea "x"
type textarea "reverse the string"
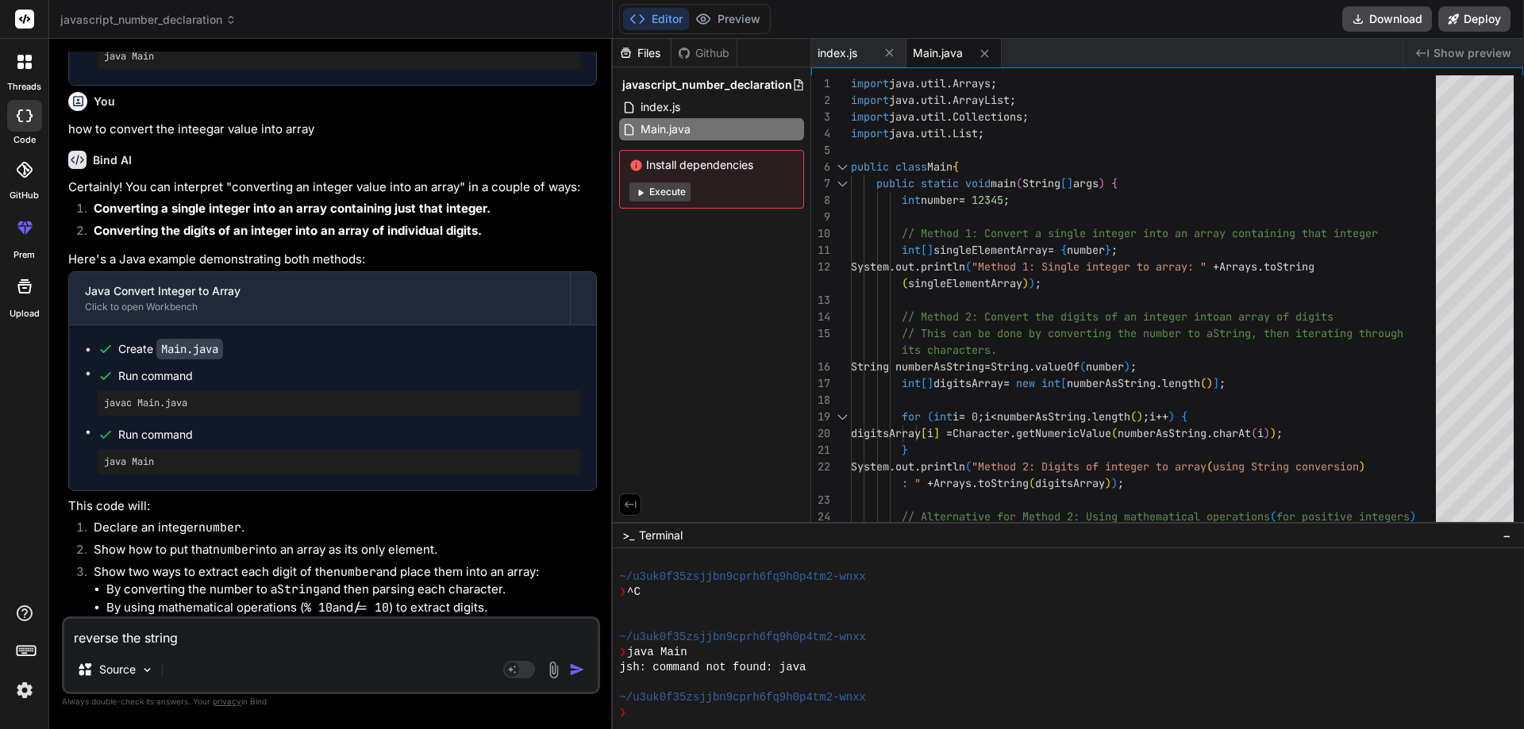
type textarea "x"
type textarea "reverse the string u"
type textarea "x"
type textarea "reverse the string us"
type textarea "x"
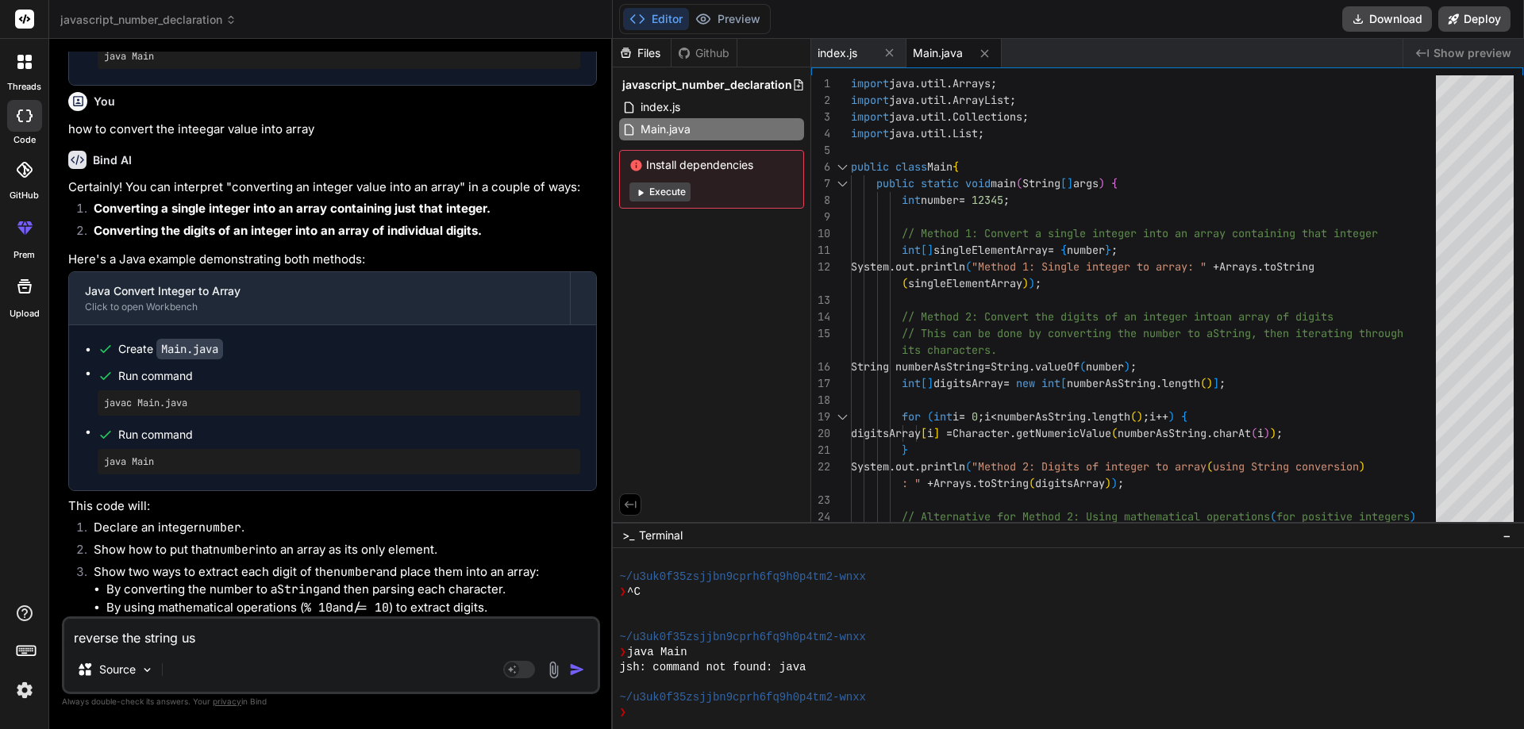
type textarea "reverse the string usi"
type textarea "x"
type textarea "reverse the string usin"
type textarea "x"
type textarea "reverse the string using"
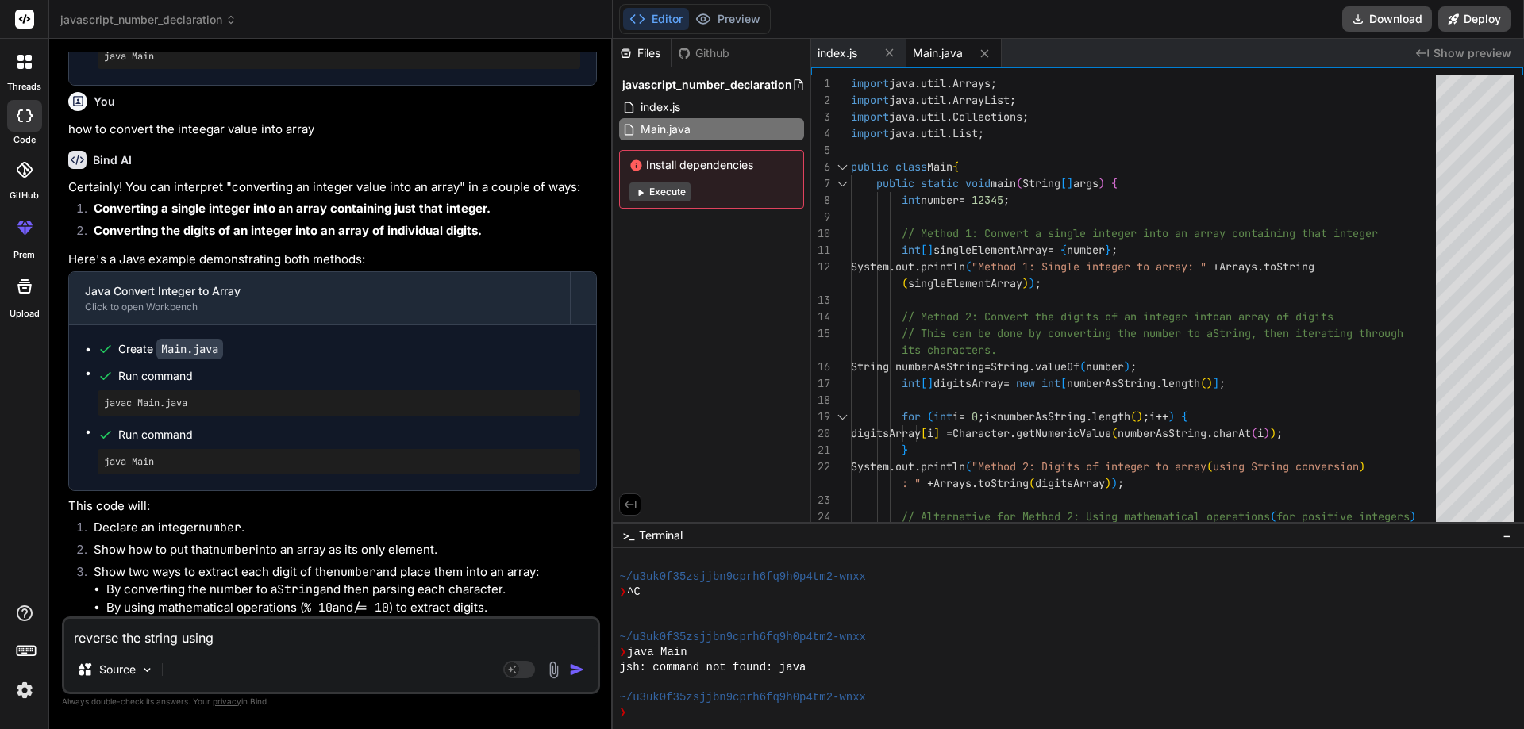
type textarea "x"
type textarea "reverse the string usingf"
type textarea "x"
type textarea "reverse the string usingf"
type textarea "x"
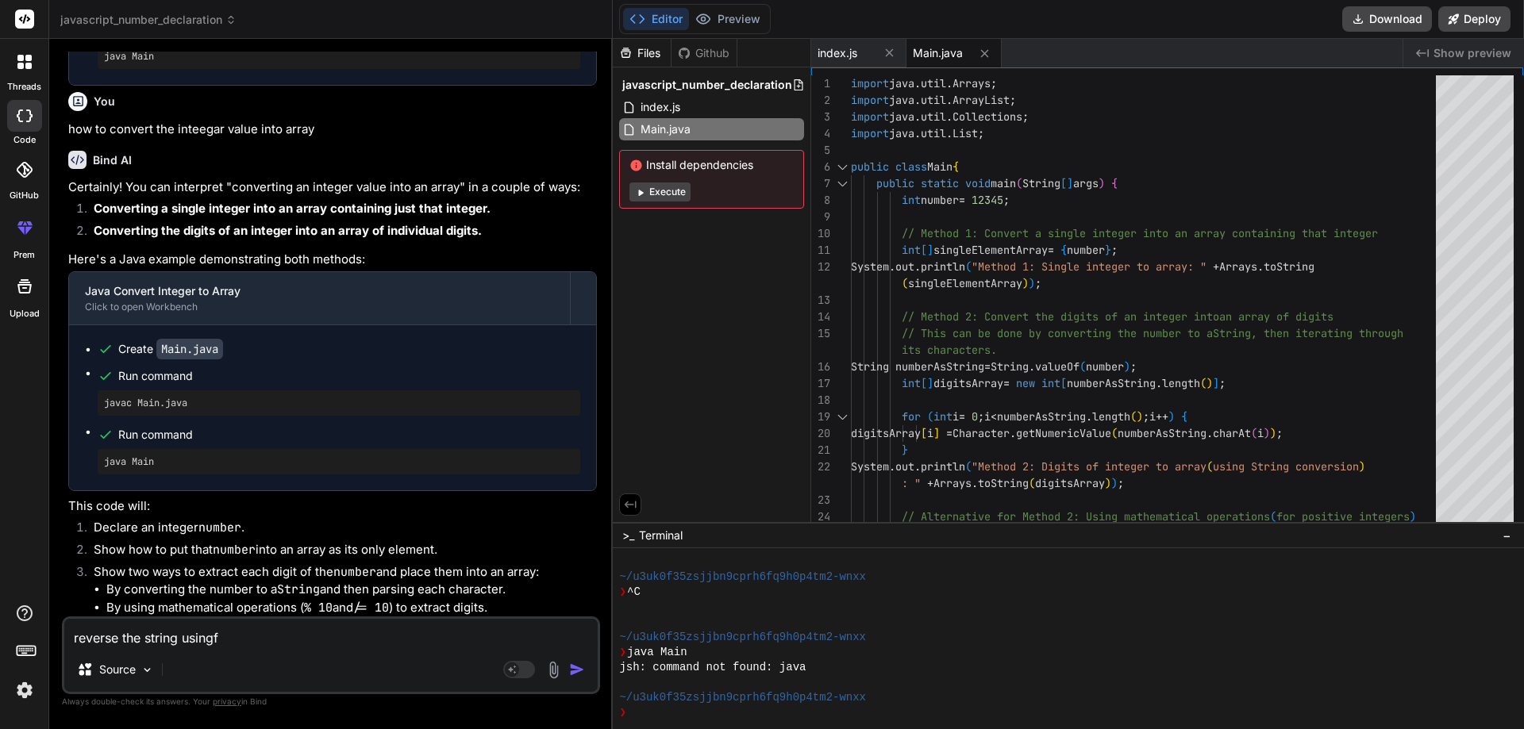
type textarea "reverse the string usingf r"
type textarea "x"
type textarea "reverse the string usingf re"
type textarea "x"
type textarea "reverse the string usingf rec"
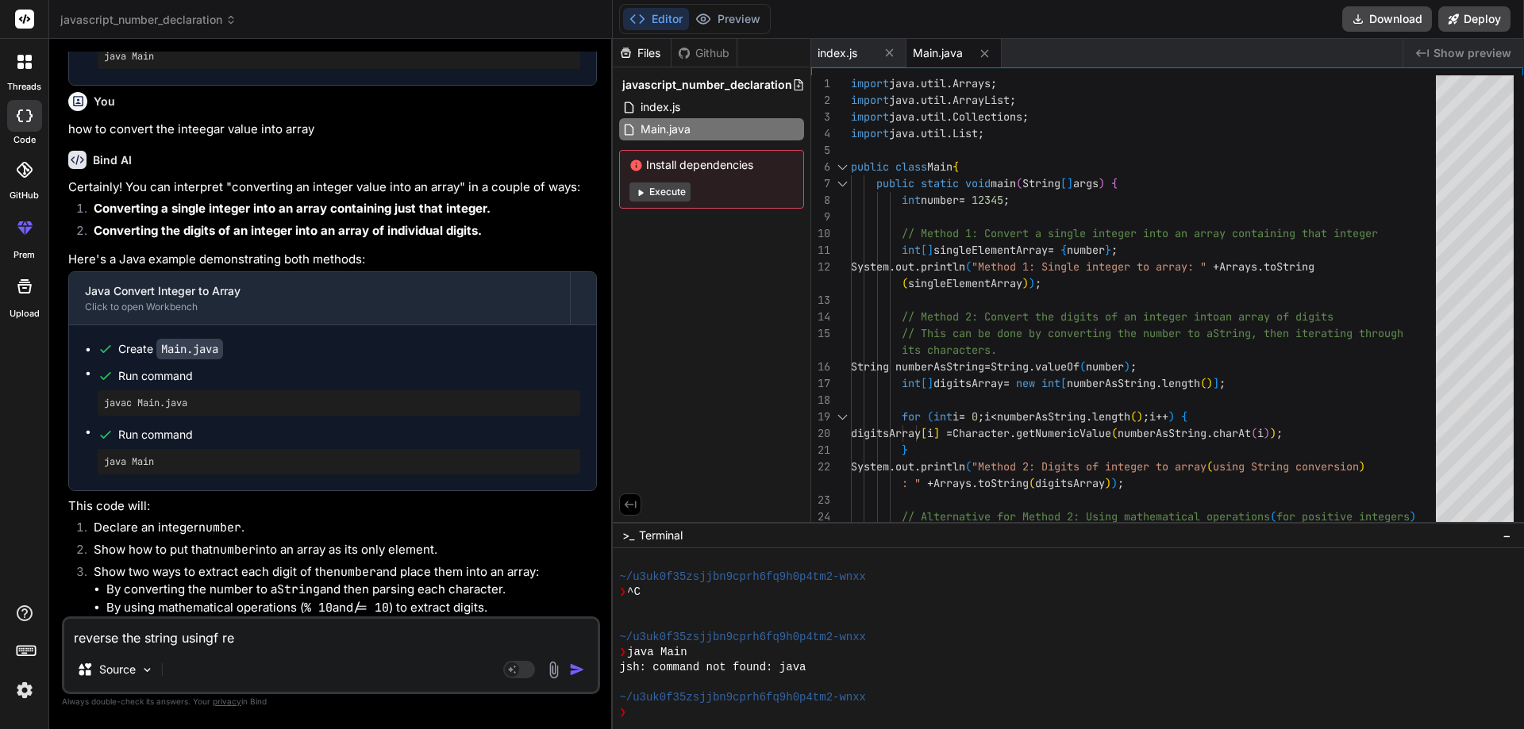
type textarea "x"
type textarea "reverse the string usingf recu"
type textarea "x"
type textarea "reverse the string usingf recur"
type textarea "x"
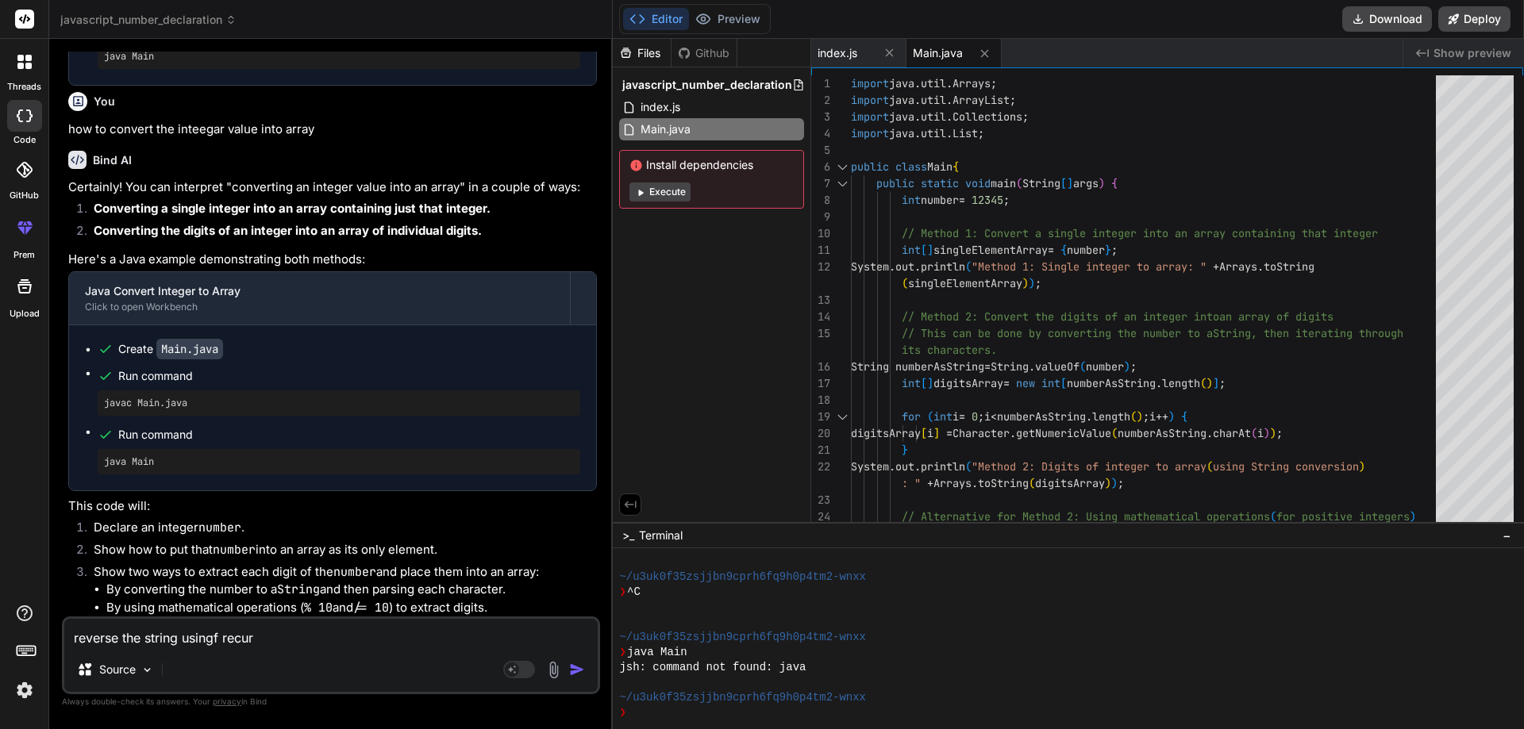
type textarea "reverse the string usingf recurs"
type textarea "x"
type textarea "reverse the string usingf recursi"
type textarea "x"
type textarea "reverse the string usingf recursiv"
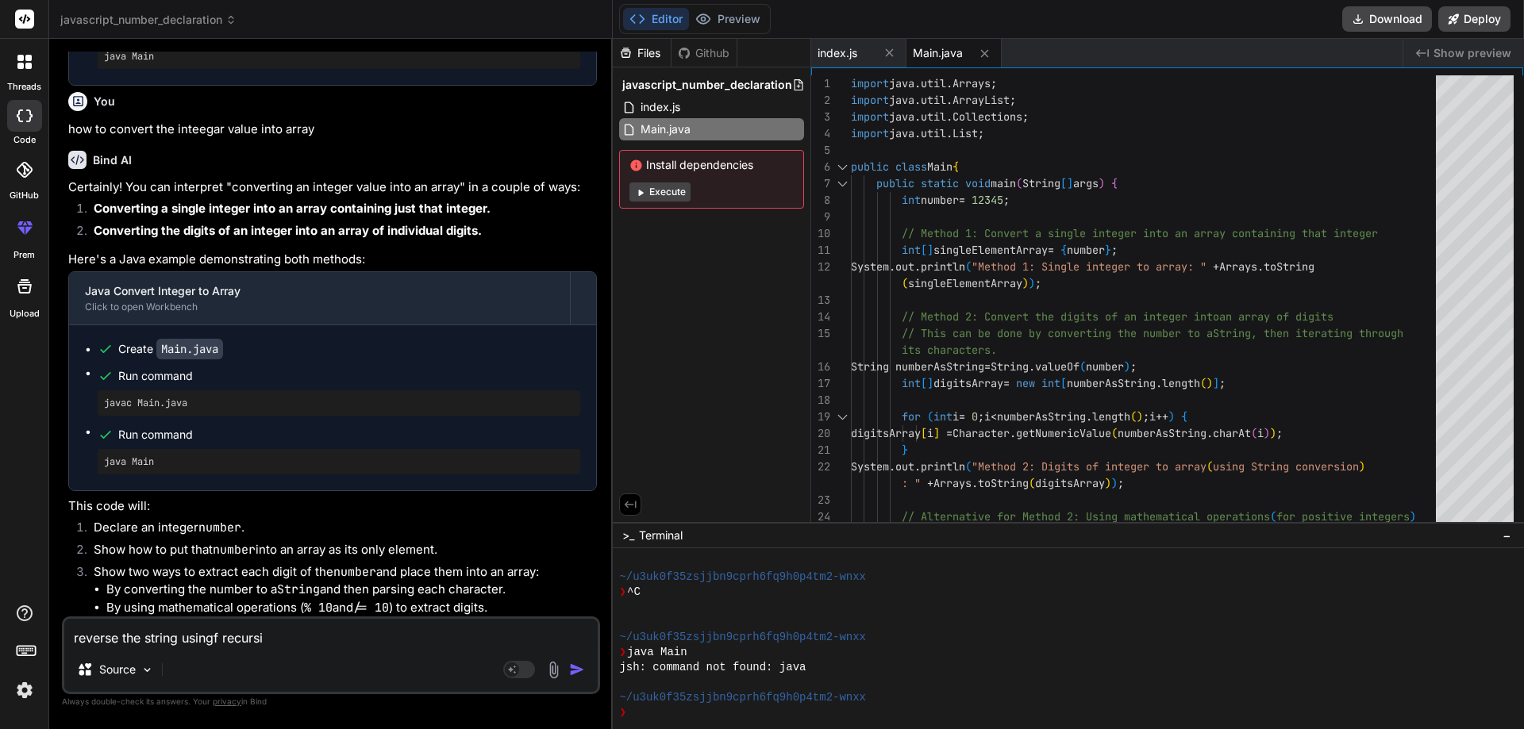
type textarea "x"
type textarea "reverse the string usingf recursive"
type textarea "x"
type textarea "reverse the string usingf recursive"
type textarea "x"
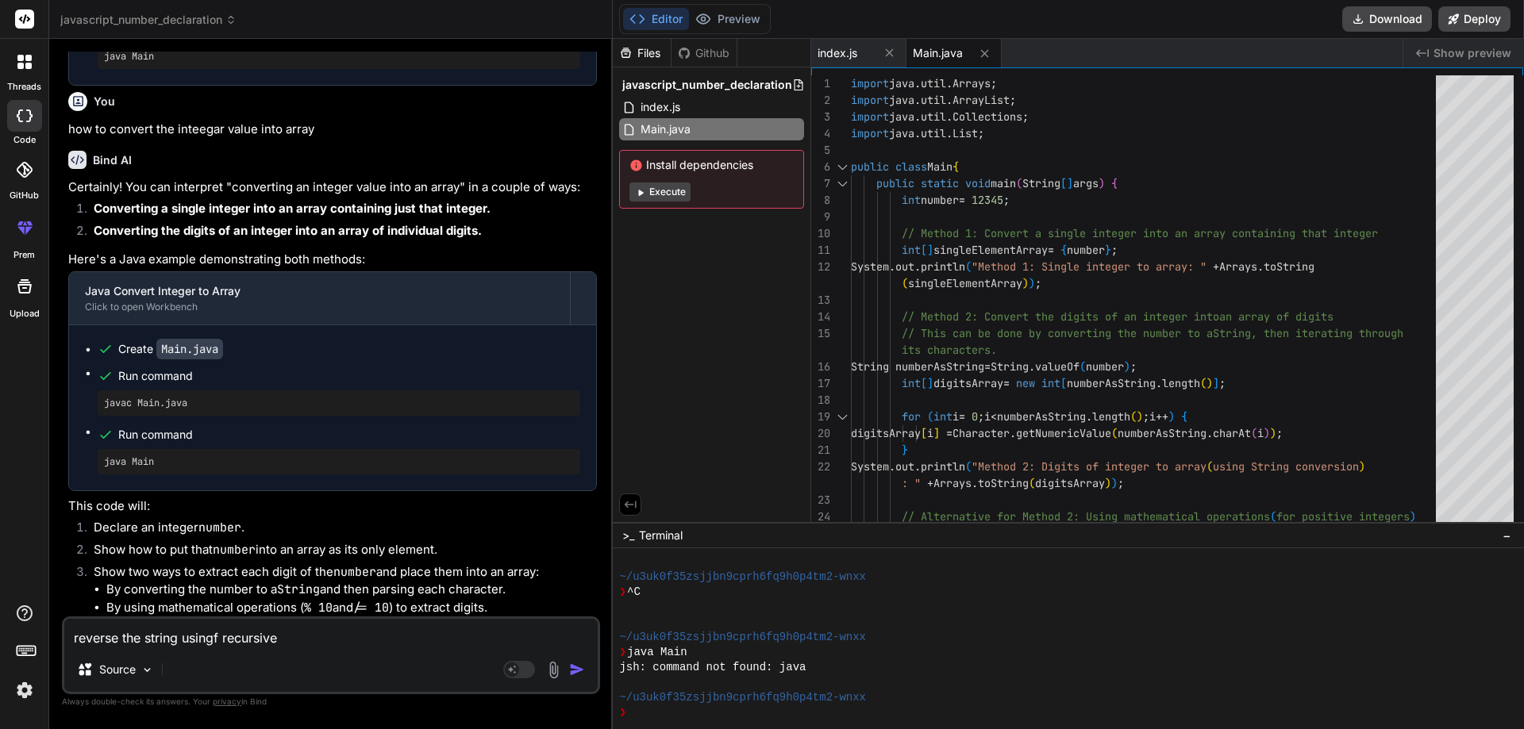
type textarea "reverse the string usingf recursive f"
type textarea "x"
type textarea "reverse the string usingf recursive fu"
type textarea "x"
type textarea "reverse the string usingf recursive fun"
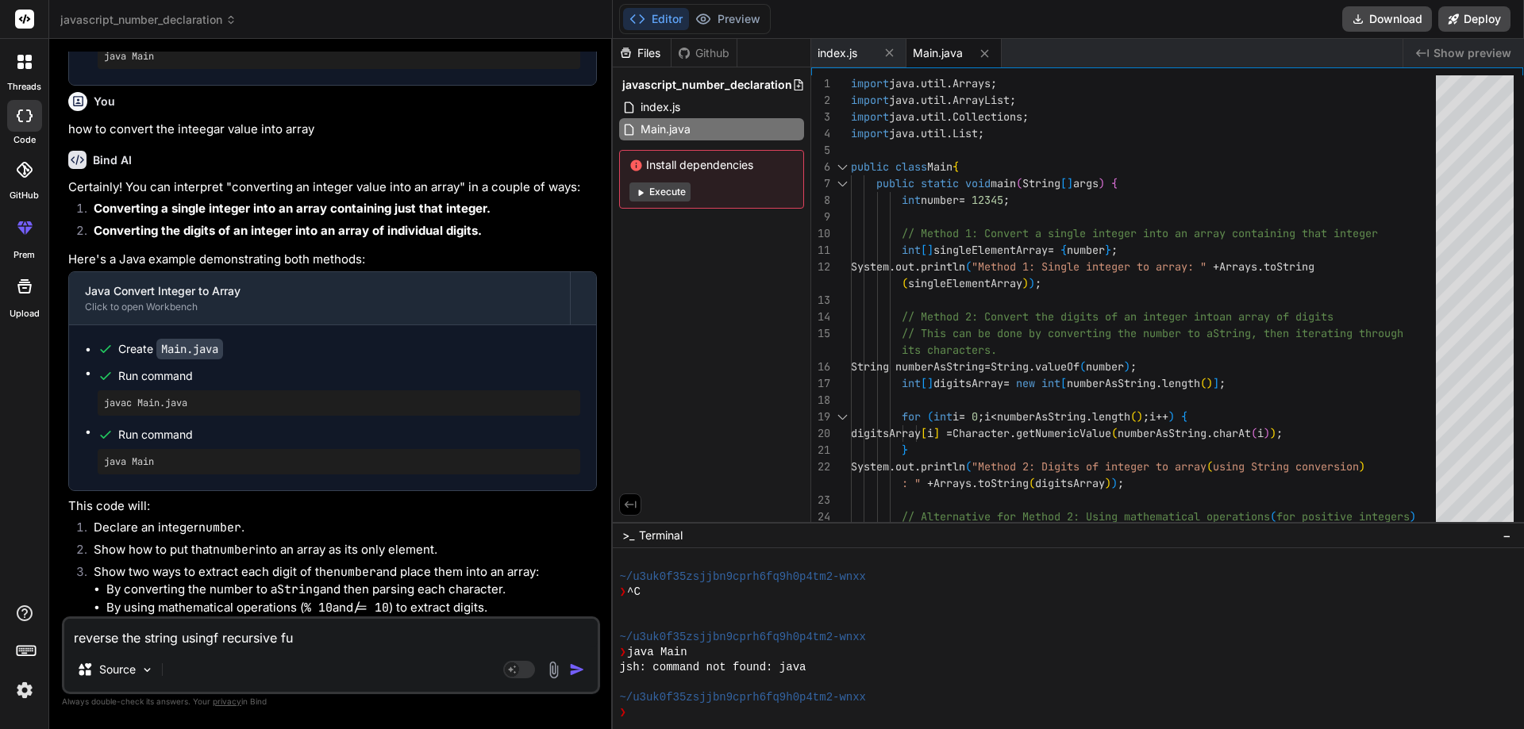
type textarea "x"
type textarea "reverse the string usingf recursive func"
type textarea "x"
type textarea "reverse the string usingf recursive funct"
type textarea "x"
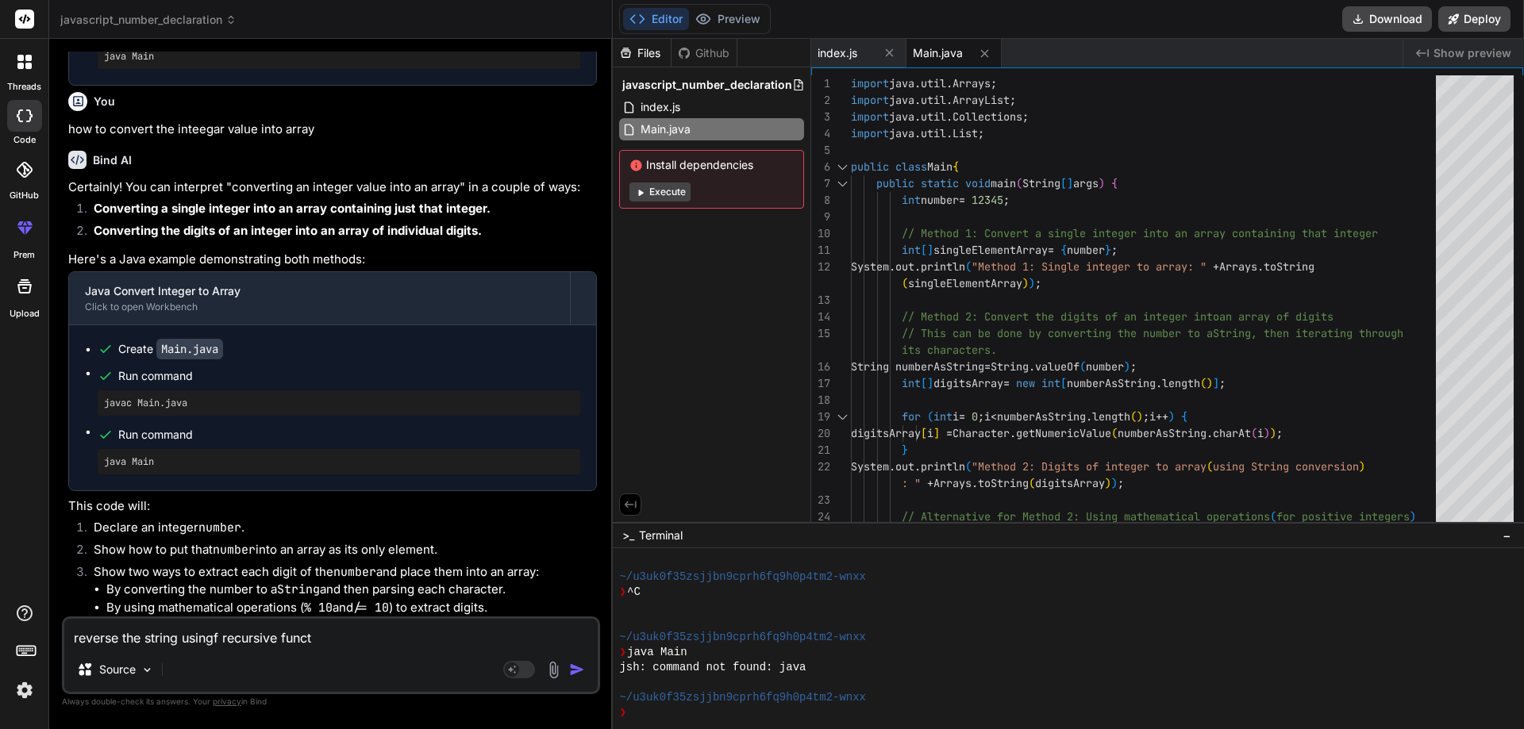
type textarea "reverse the string usingf recursive functi"
type textarea "x"
type textarea "reverse the string usingf recursive functio"
type textarea "x"
type textarea "reverse the string usingf recursive function"
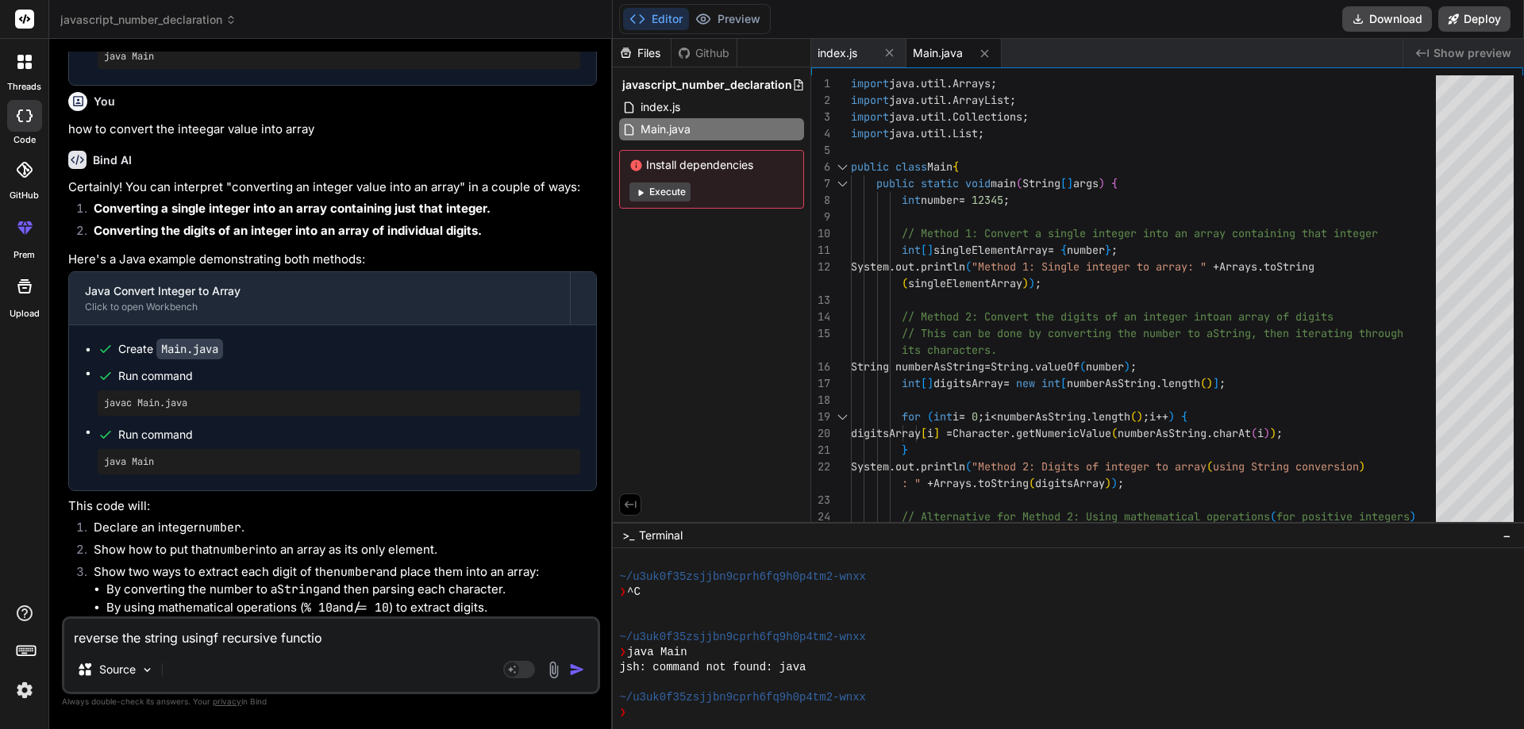
type textarea "x"
type textarea "reverse the string usingf recursive function"
type textarea "x"
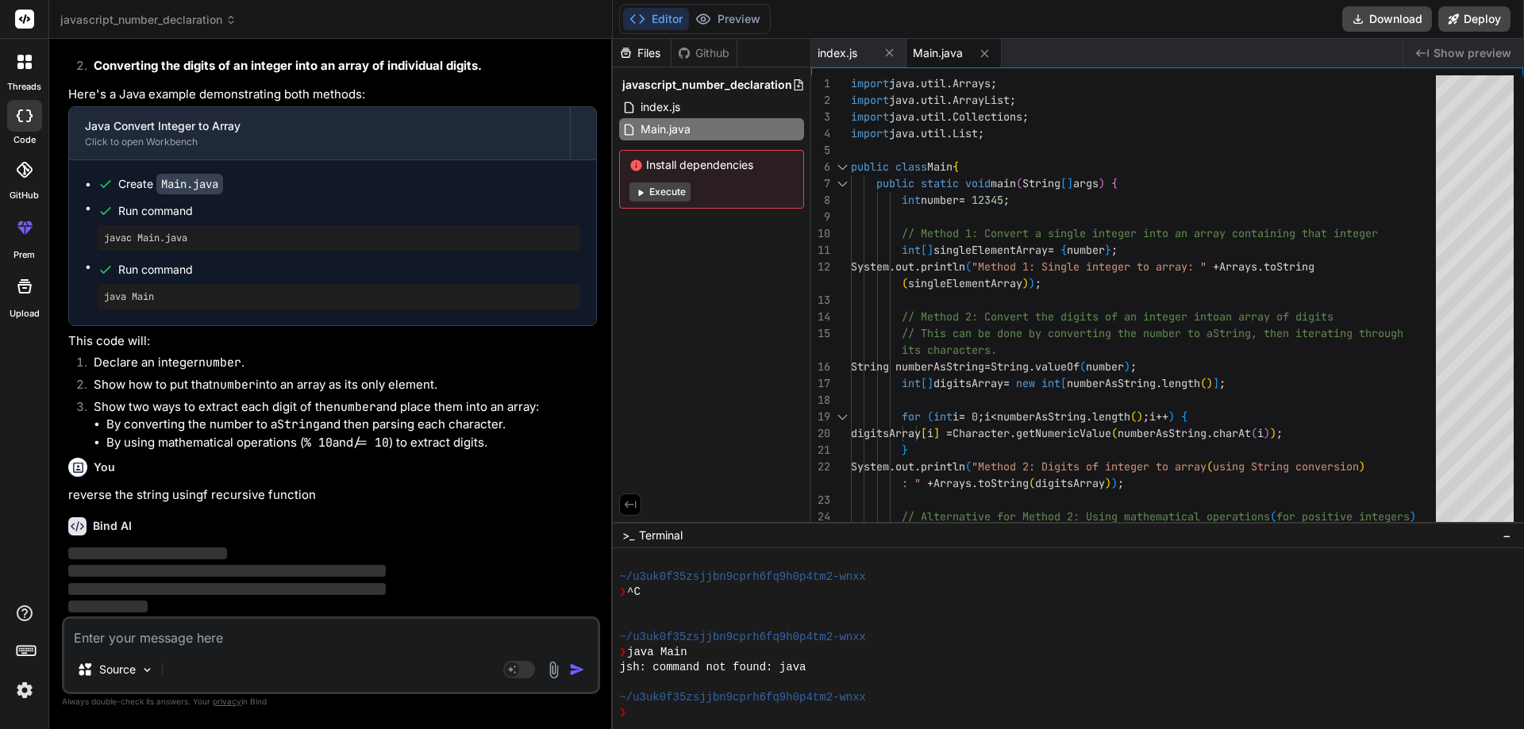
scroll to position [1745, 0]
click at [174, 644] on textarea at bounding box center [330, 633] width 533 height 29
type textarea "i"
type textarea "x"
type textarea "in"
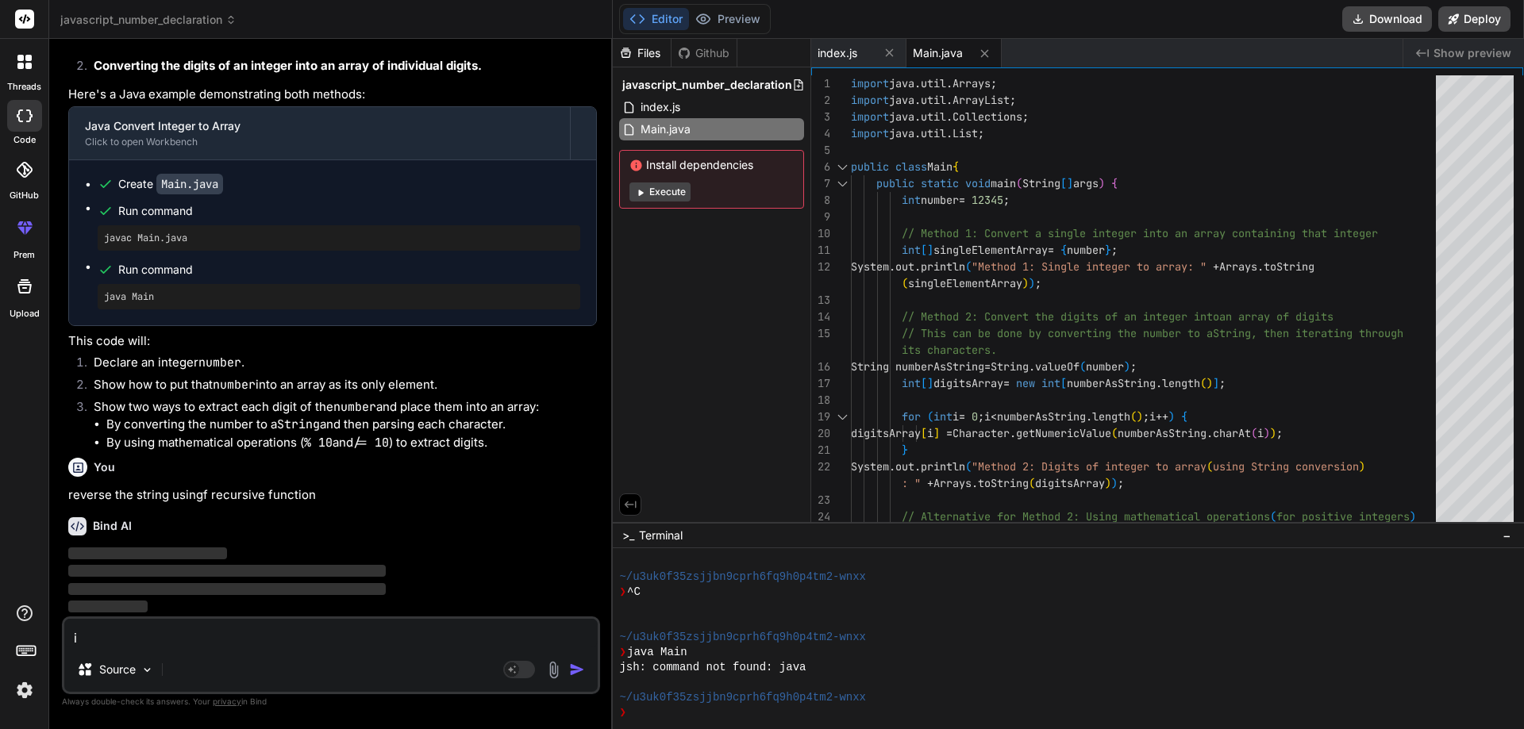
type textarea "x"
type textarea "in"
type textarea "x"
type textarea "in j"
type textarea "x"
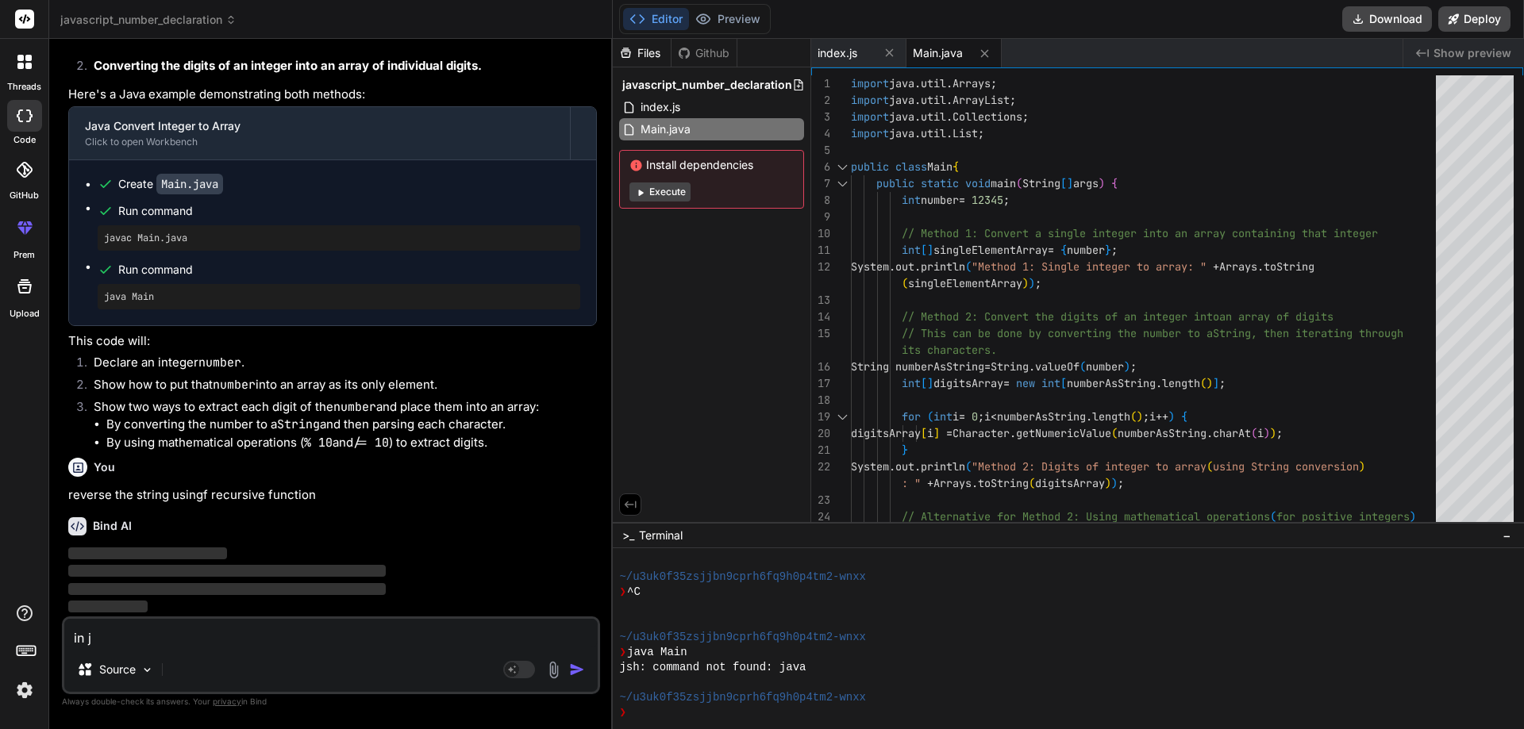
type textarea "in ja"
type textarea "x"
type textarea "in [GEOGRAPHIC_DATA]"
type textarea "x"
type textarea "in [GEOGRAPHIC_DATA]"
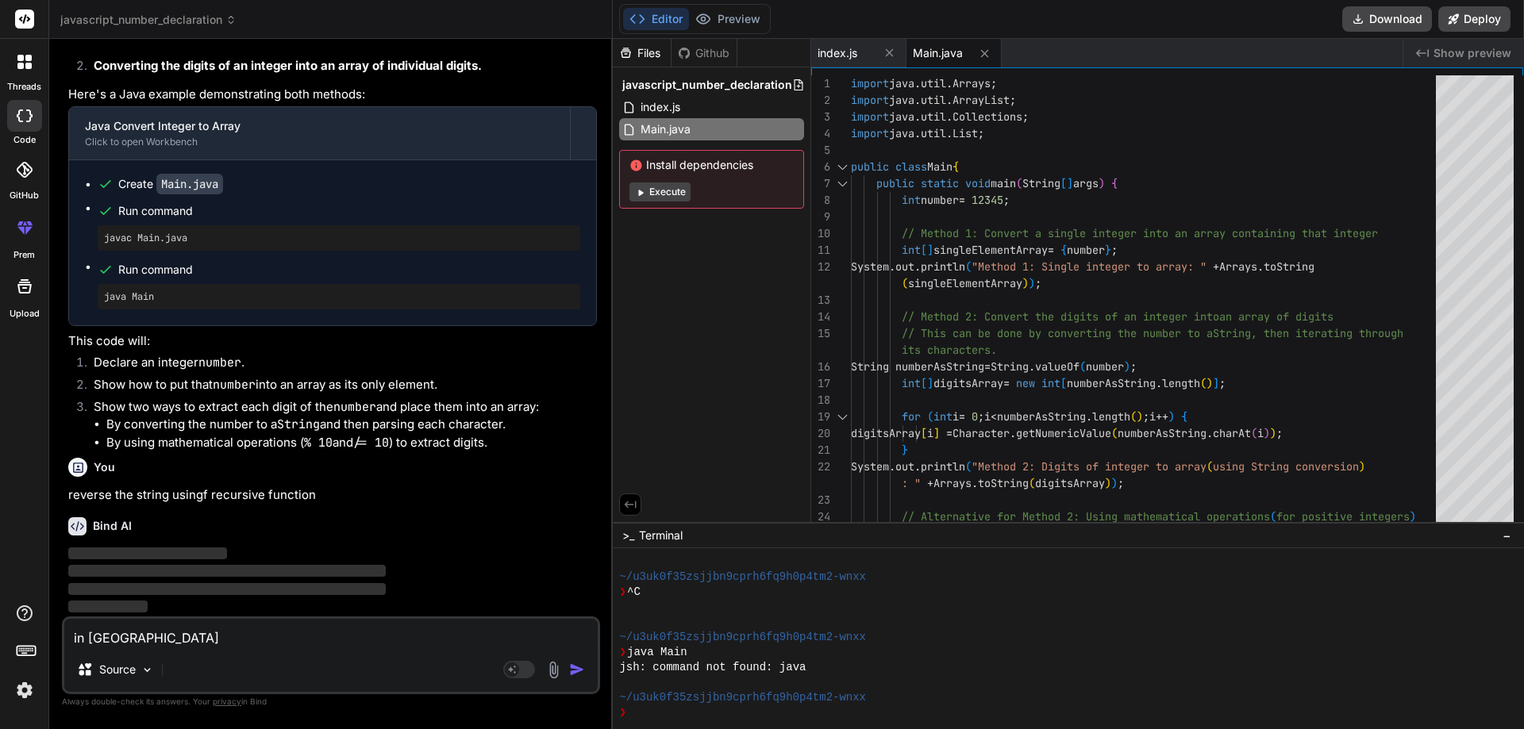
type textarea "x"
type textarea "in [GEOGRAPHIC_DATA] a"
type textarea "x"
type textarea "in [GEOGRAPHIC_DATA]"
type textarea "x"
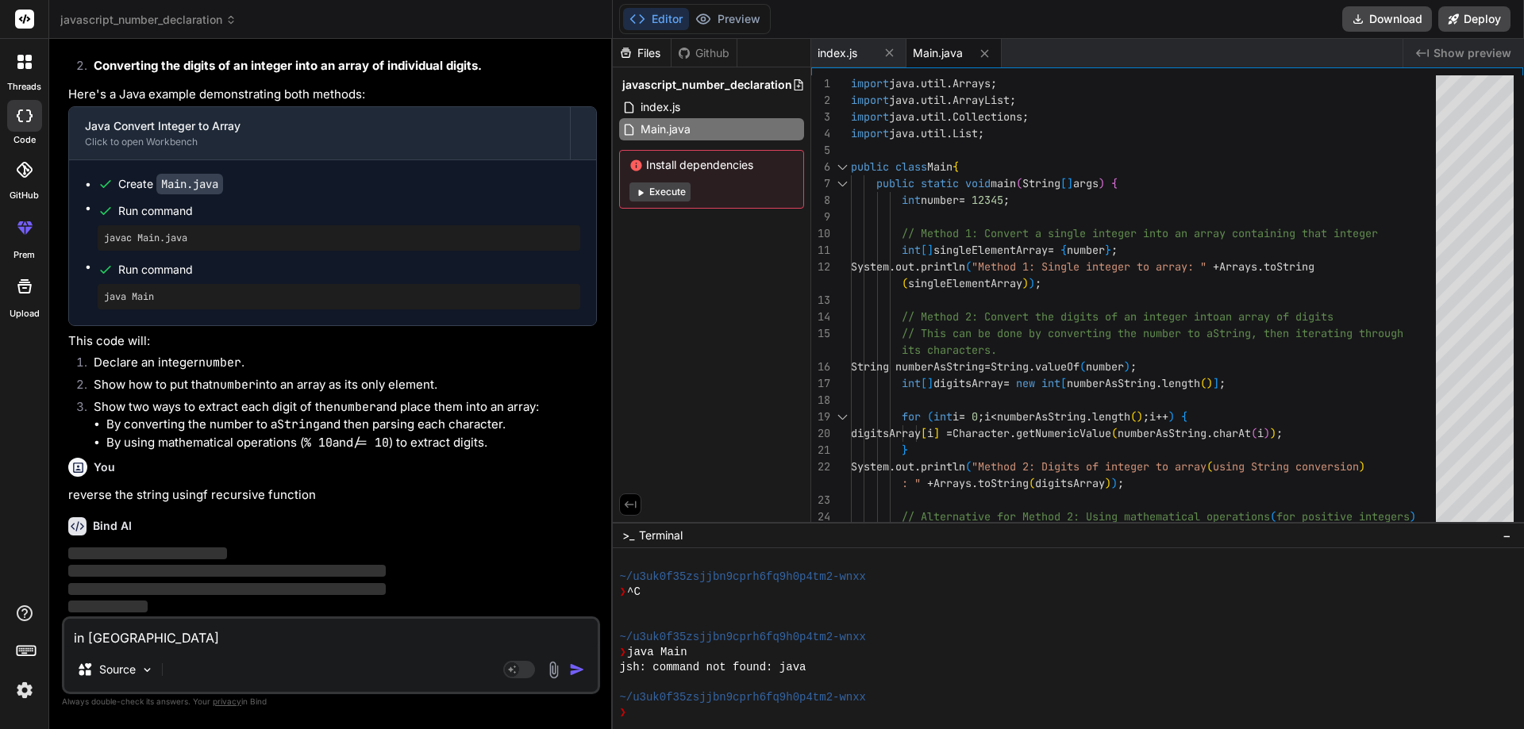
type textarea "in [GEOGRAPHIC_DATA]"
type textarea "x"
type textarea "in [GEOGRAPHIC_DATA]"
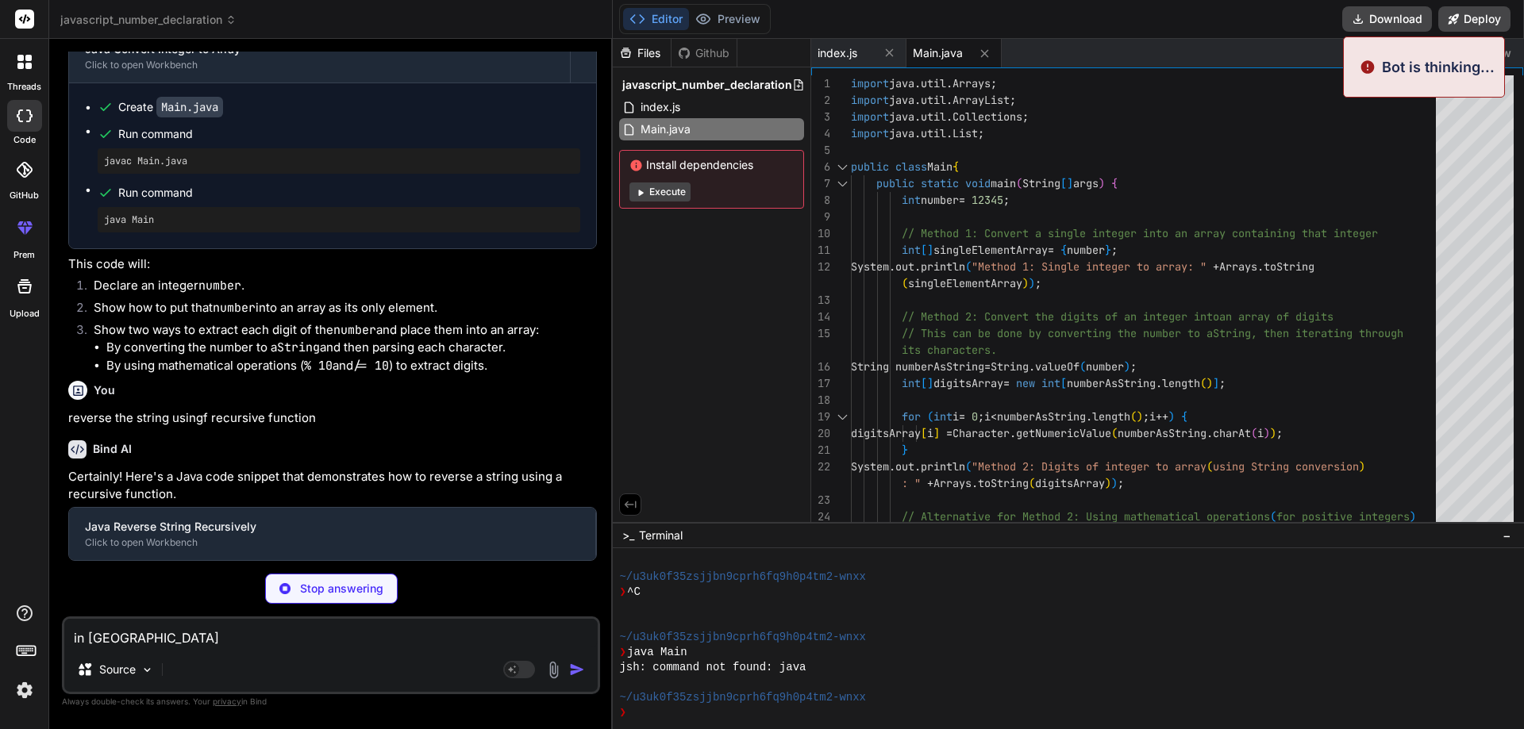
click at [146, 644] on textarea "in [GEOGRAPHIC_DATA]" at bounding box center [330, 633] width 533 height 29
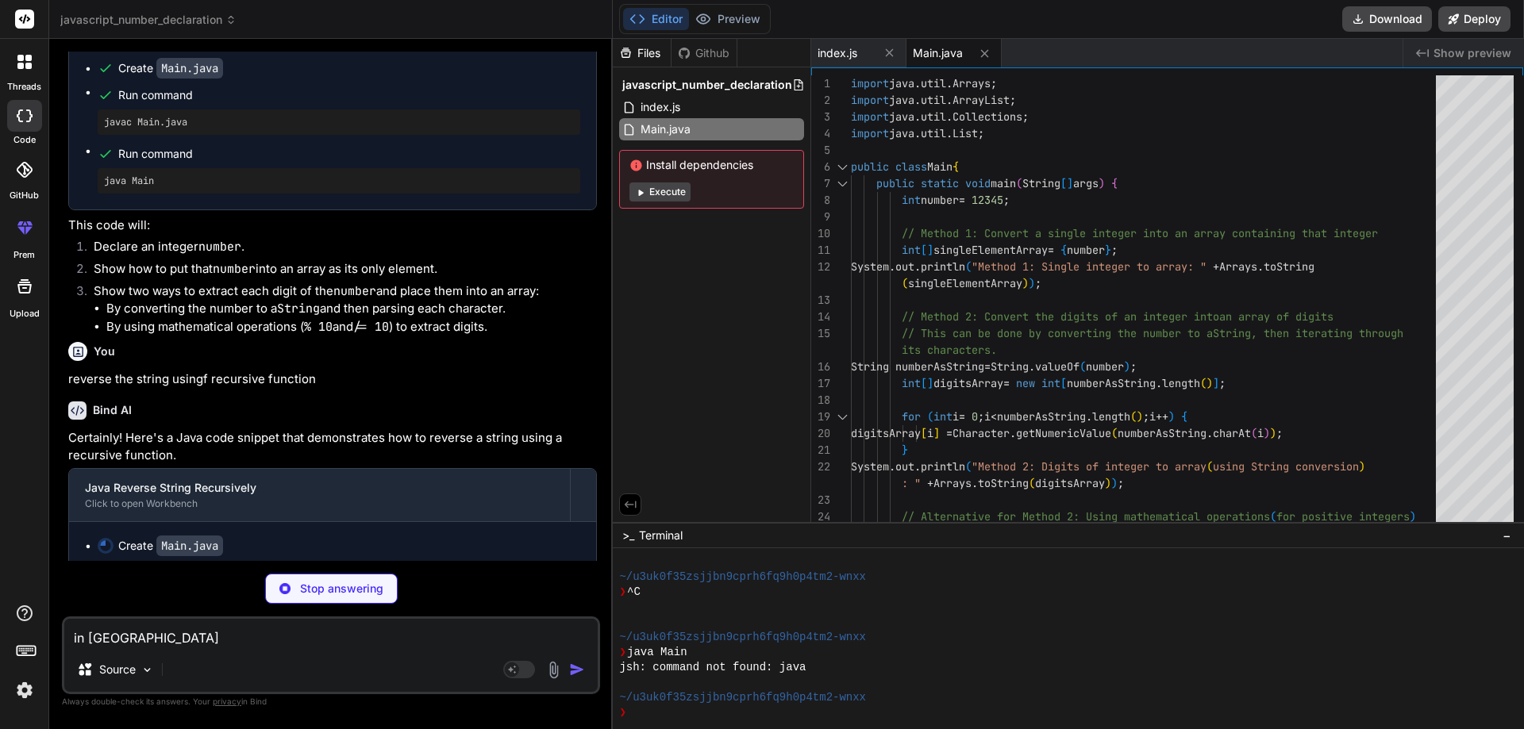
type textarea "x"
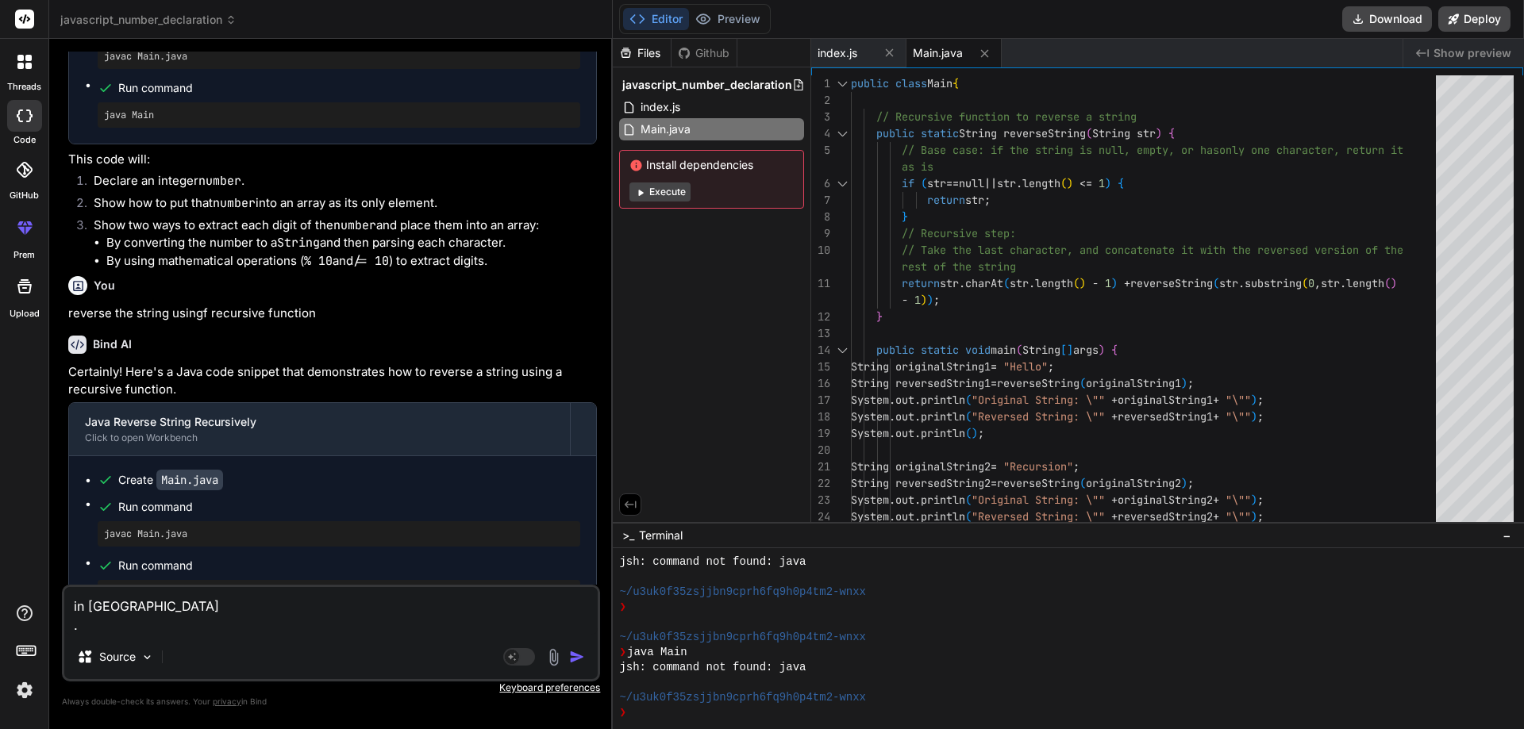
scroll to position [2027, 0]
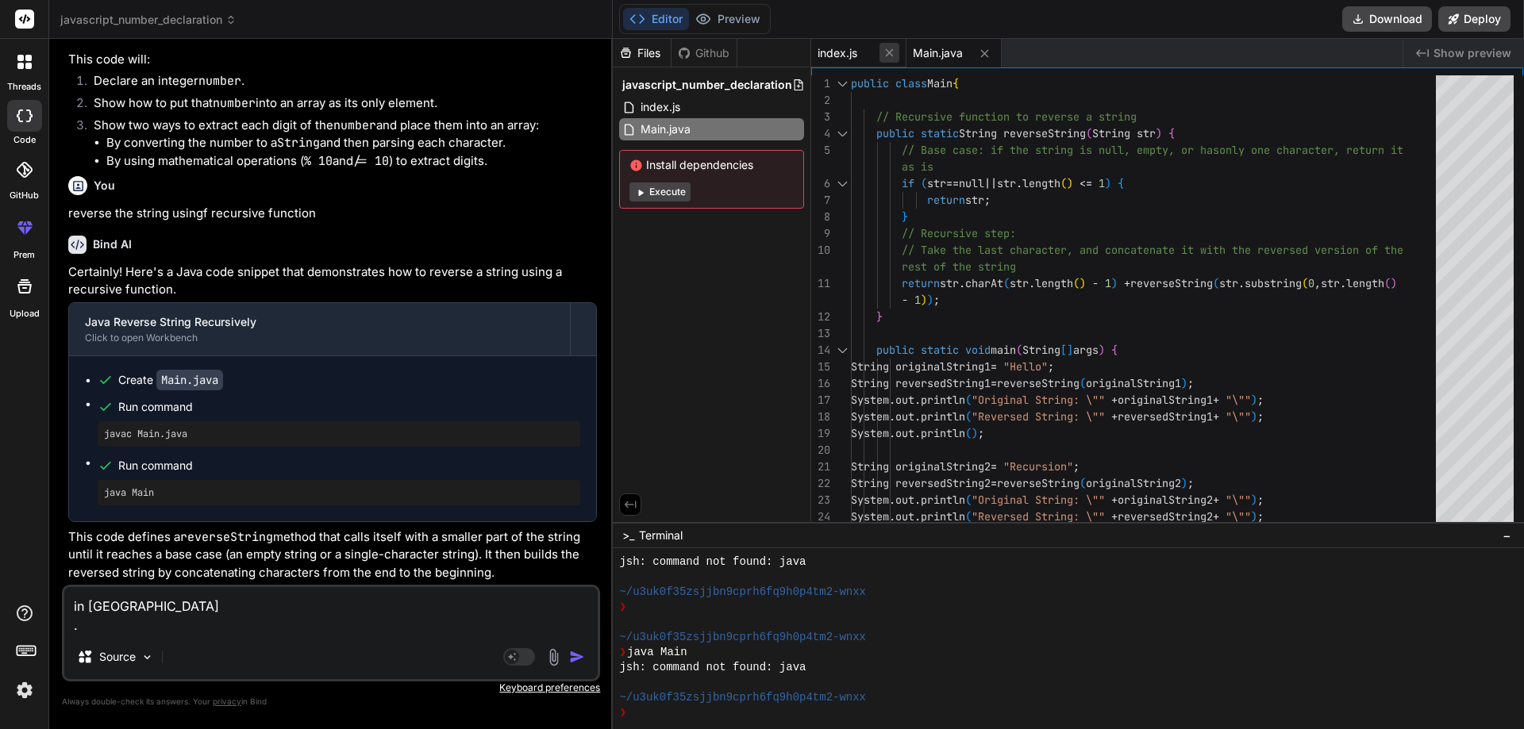
click at [889, 53] on icon at bounding box center [890, 53] width 8 height 8
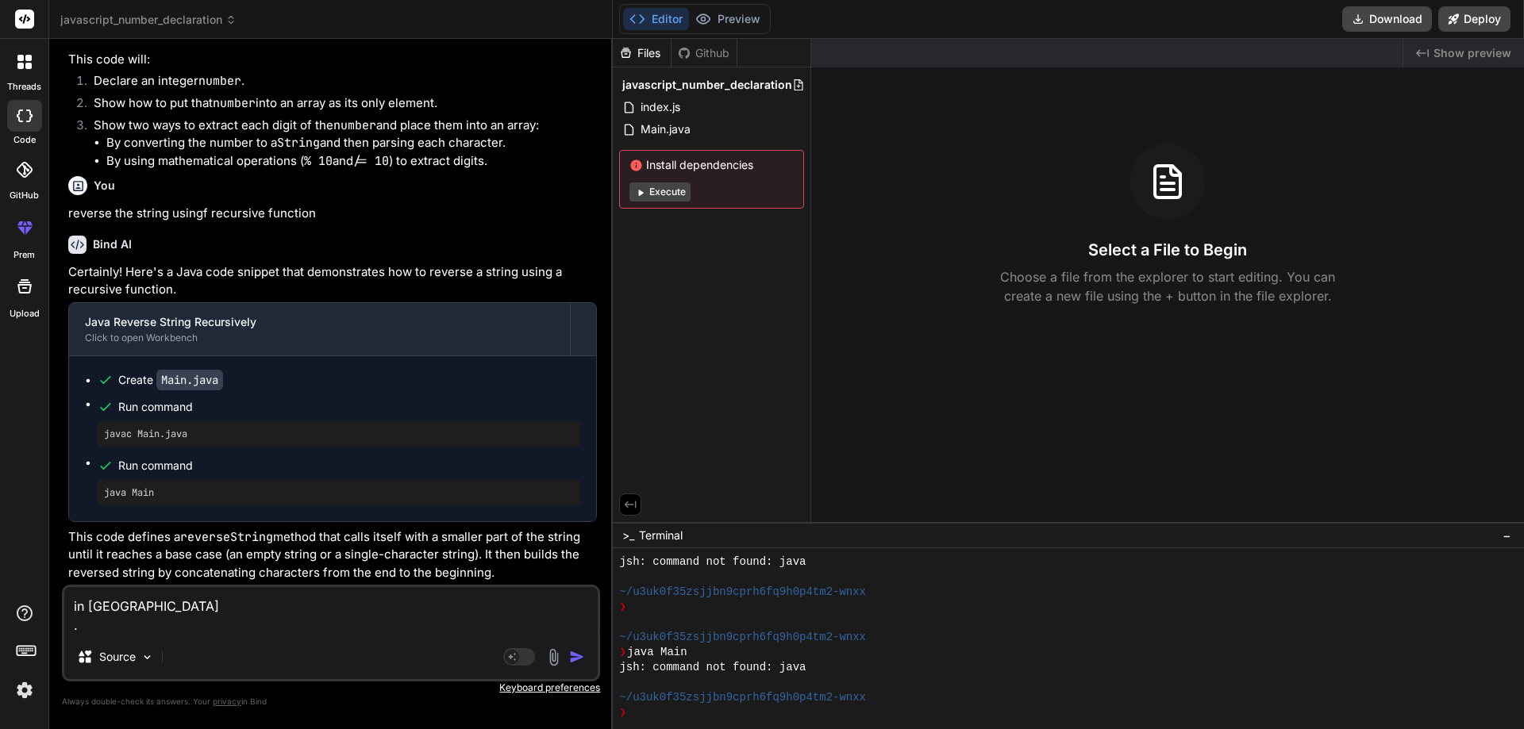
click at [577, 652] on img "button" at bounding box center [577, 657] width 16 height 16
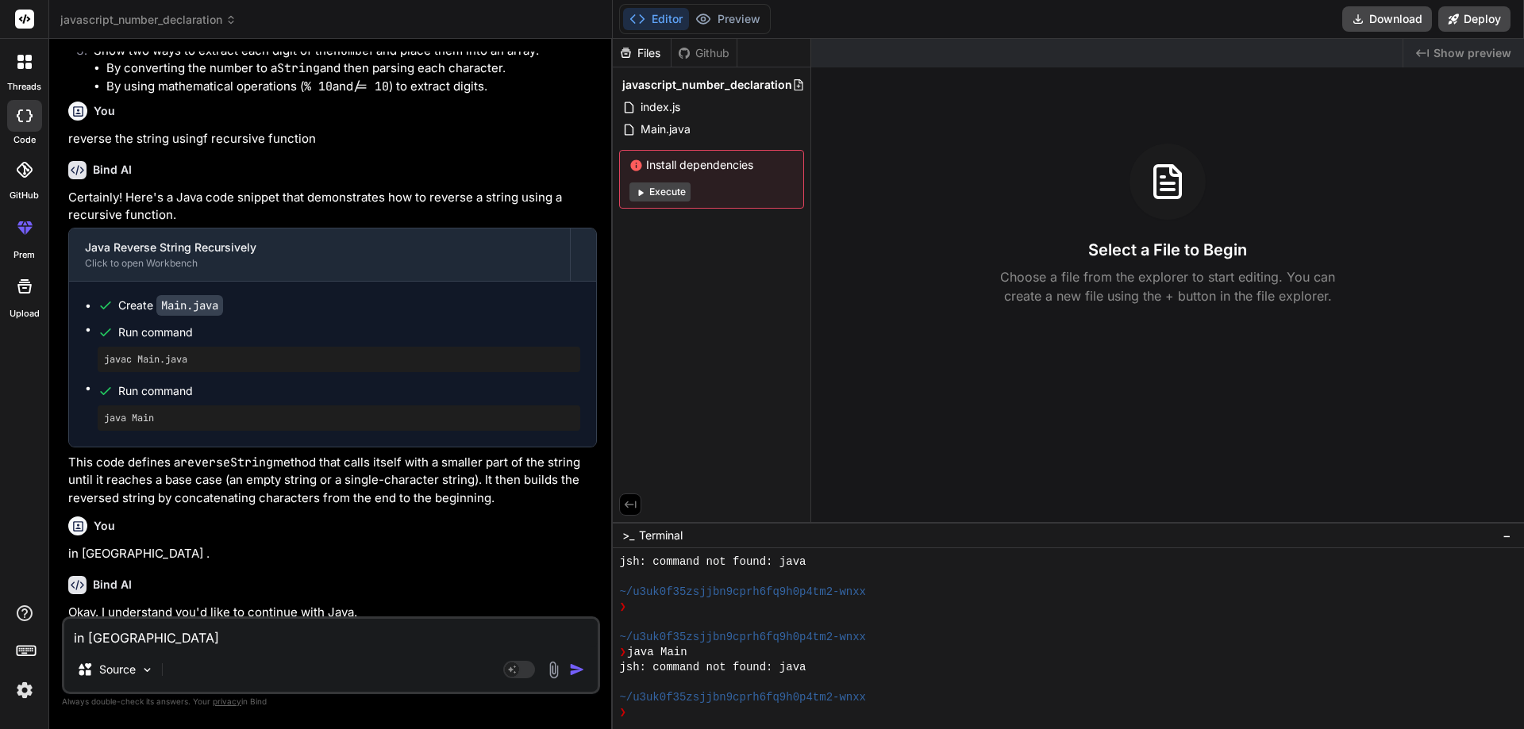
scroll to position [2134, 0]
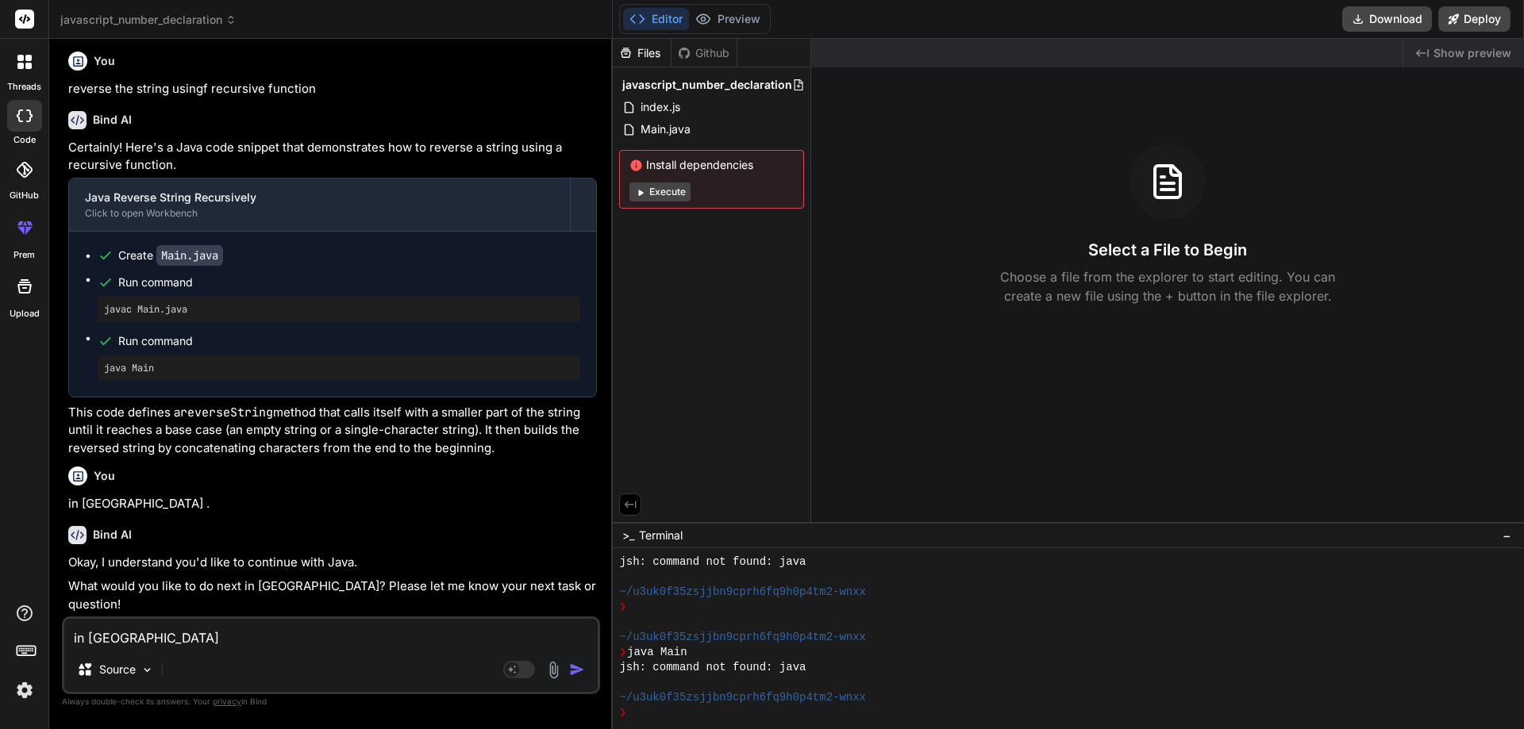
click at [331, 639] on textarea "in [GEOGRAPHIC_DATA] ." at bounding box center [330, 633] width 533 height 29
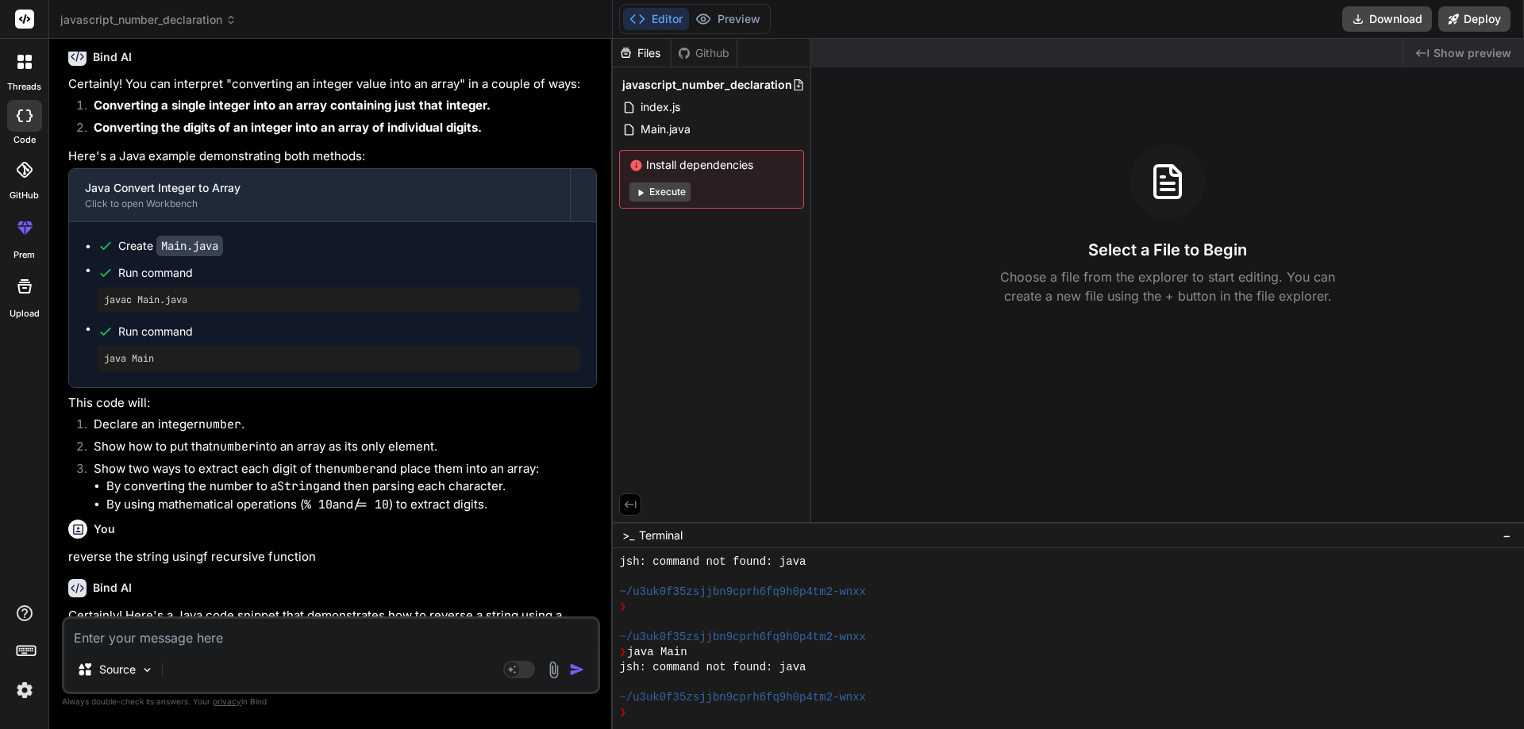
scroll to position [1560, 0]
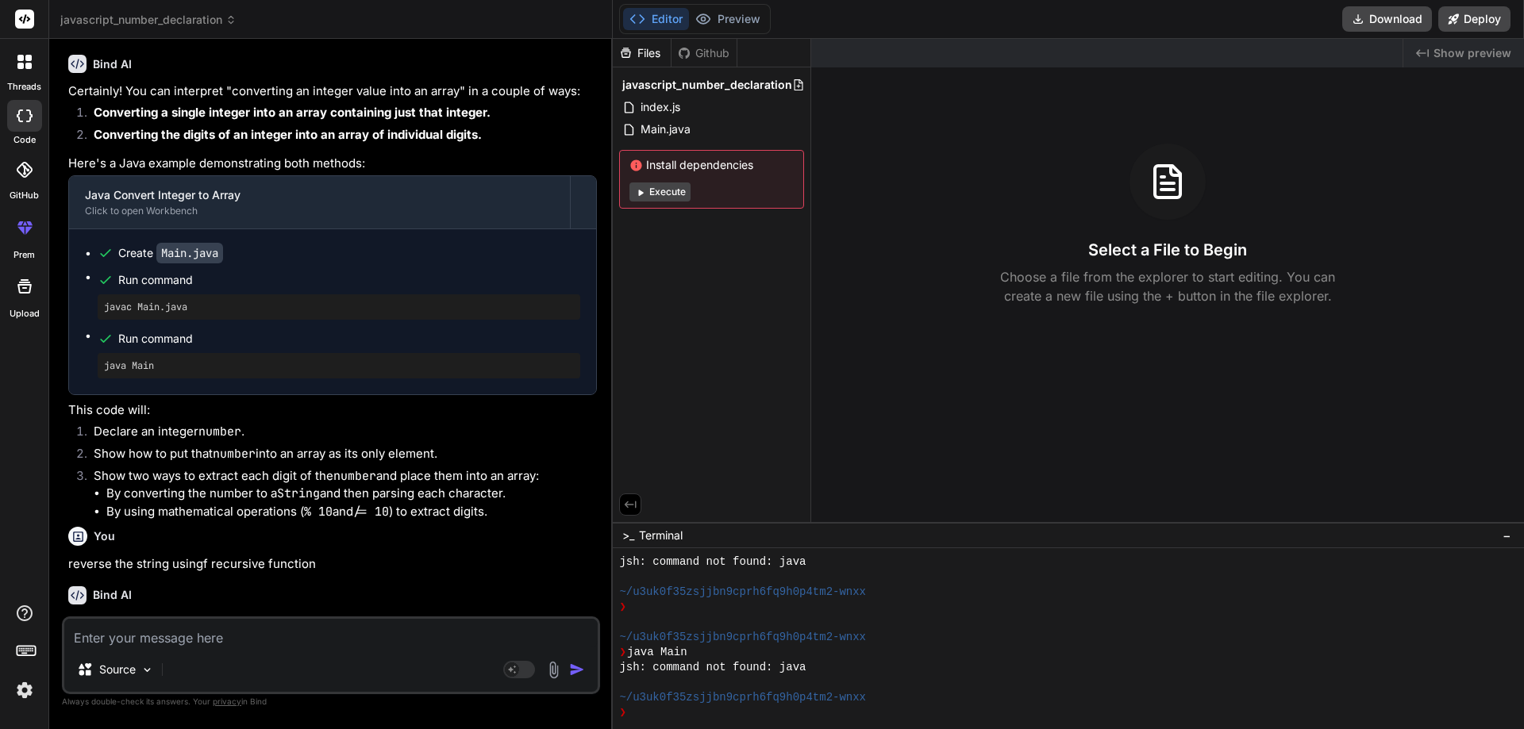
click at [713, 52] on div "Github" at bounding box center [703, 53] width 65 height 16
click at [728, 172] on span "Install dependencies" at bounding box center [711, 165] width 164 height 16
click at [647, 194] on button "Execute" at bounding box center [659, 192] width 61 height 19
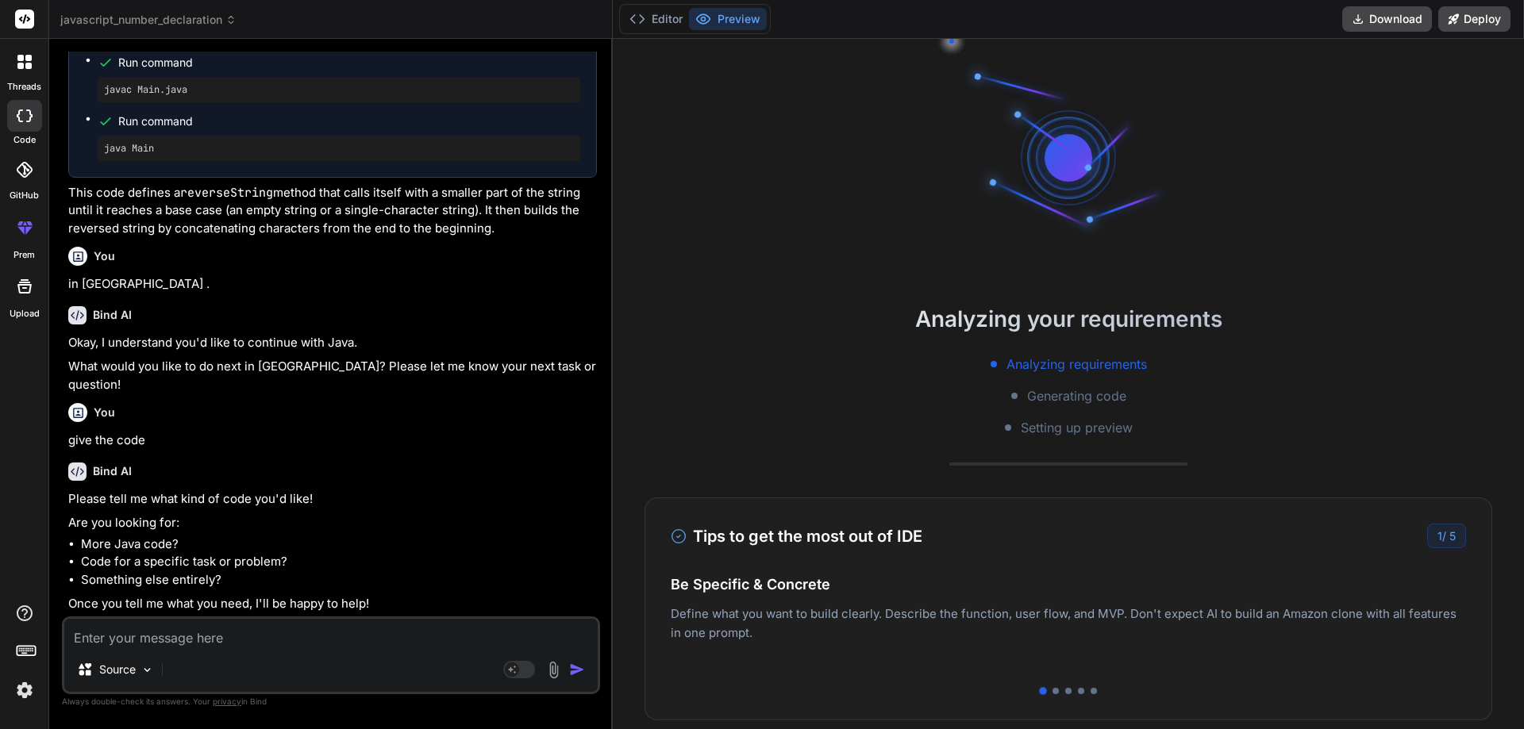
scroll to position [2353, 0]
click at [172, 630] on textarea at bounding box center [330, 633] width 533 height 29
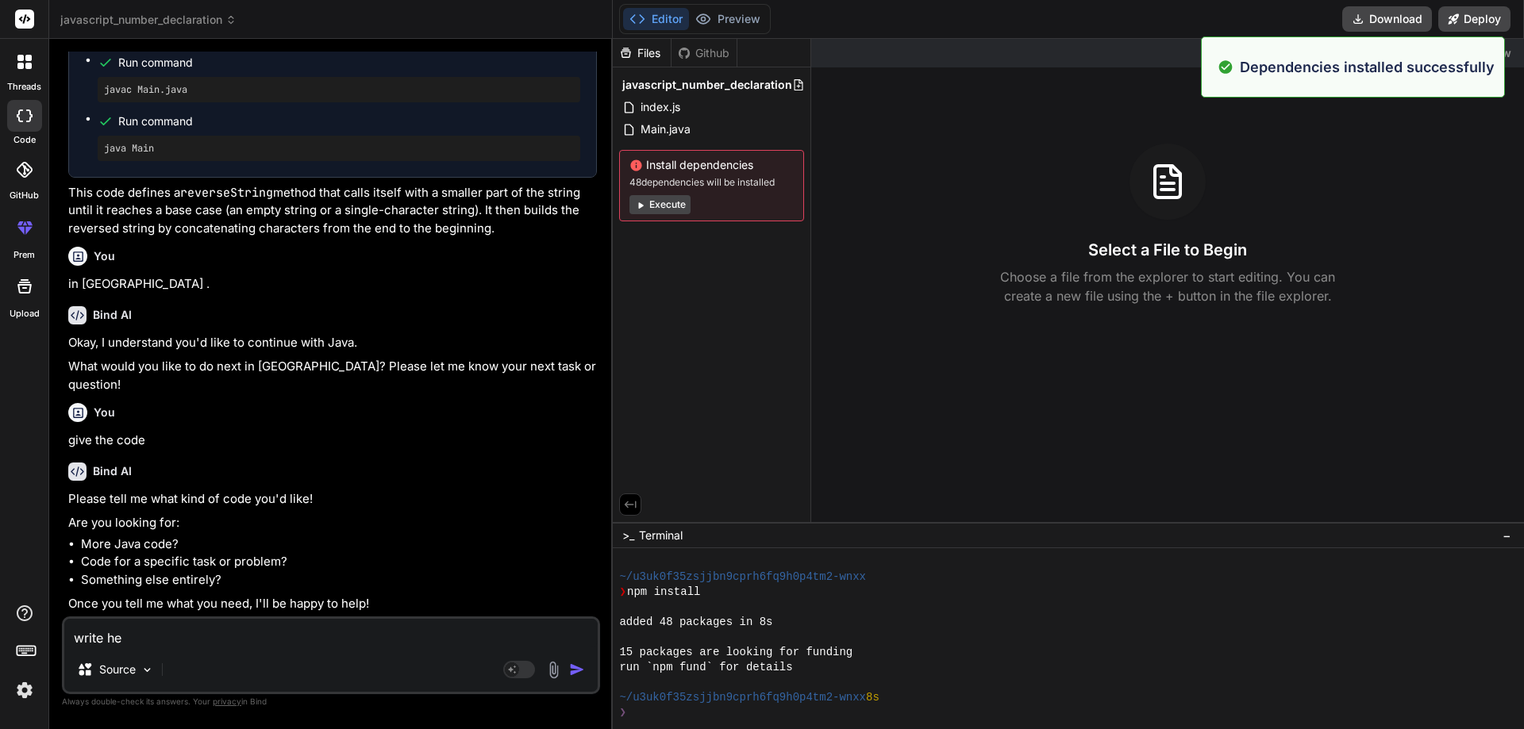
scroll to position [1221, 0]
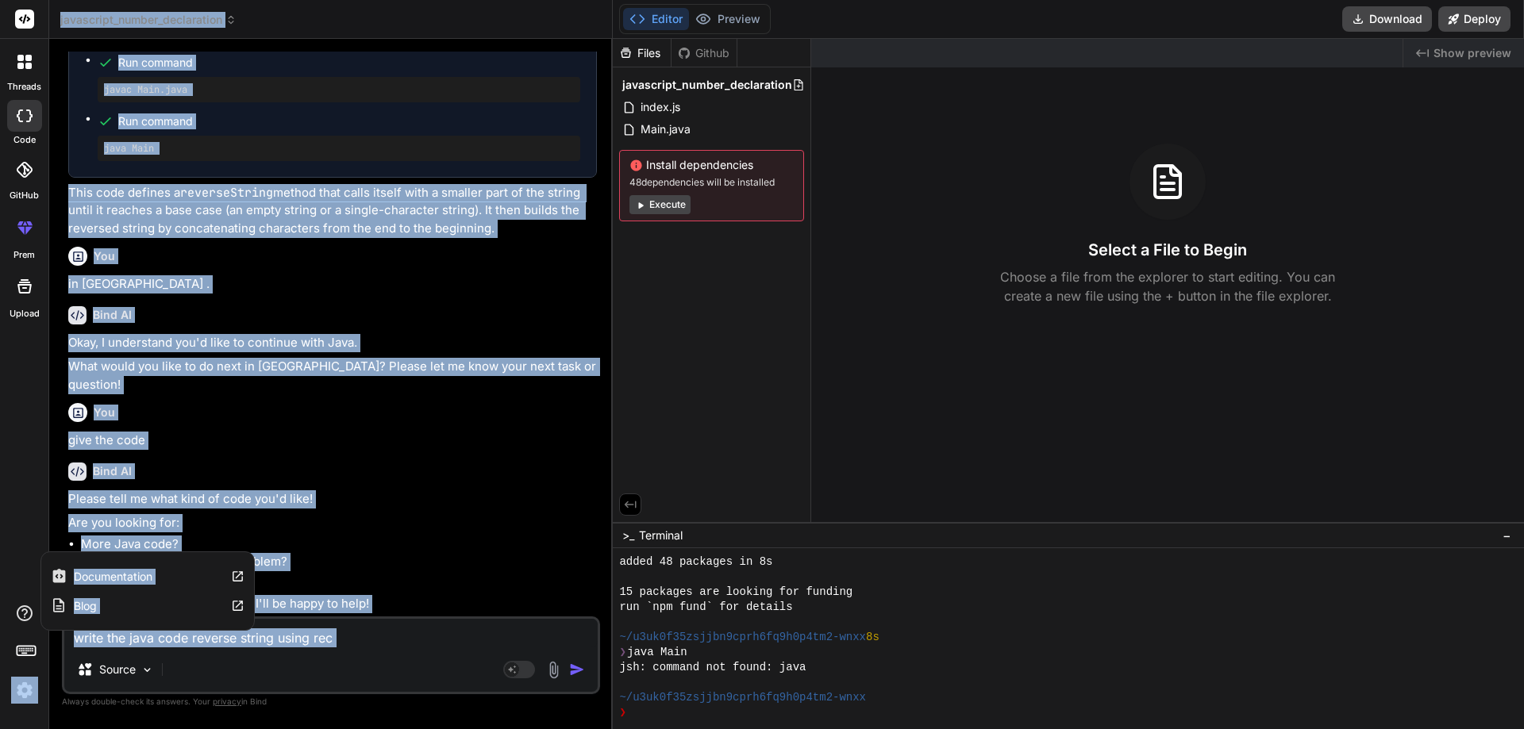
drag, startPoint x: 388, startPoint y: 646, endPoint x: 10, endPoint y: 617, distance: 378.8
click at [10, 617] on div "threads code GitHub prem Upload Documentation Blog javascript_number_declaratio…" at bounding box center [762, 364] width 1524 height 729
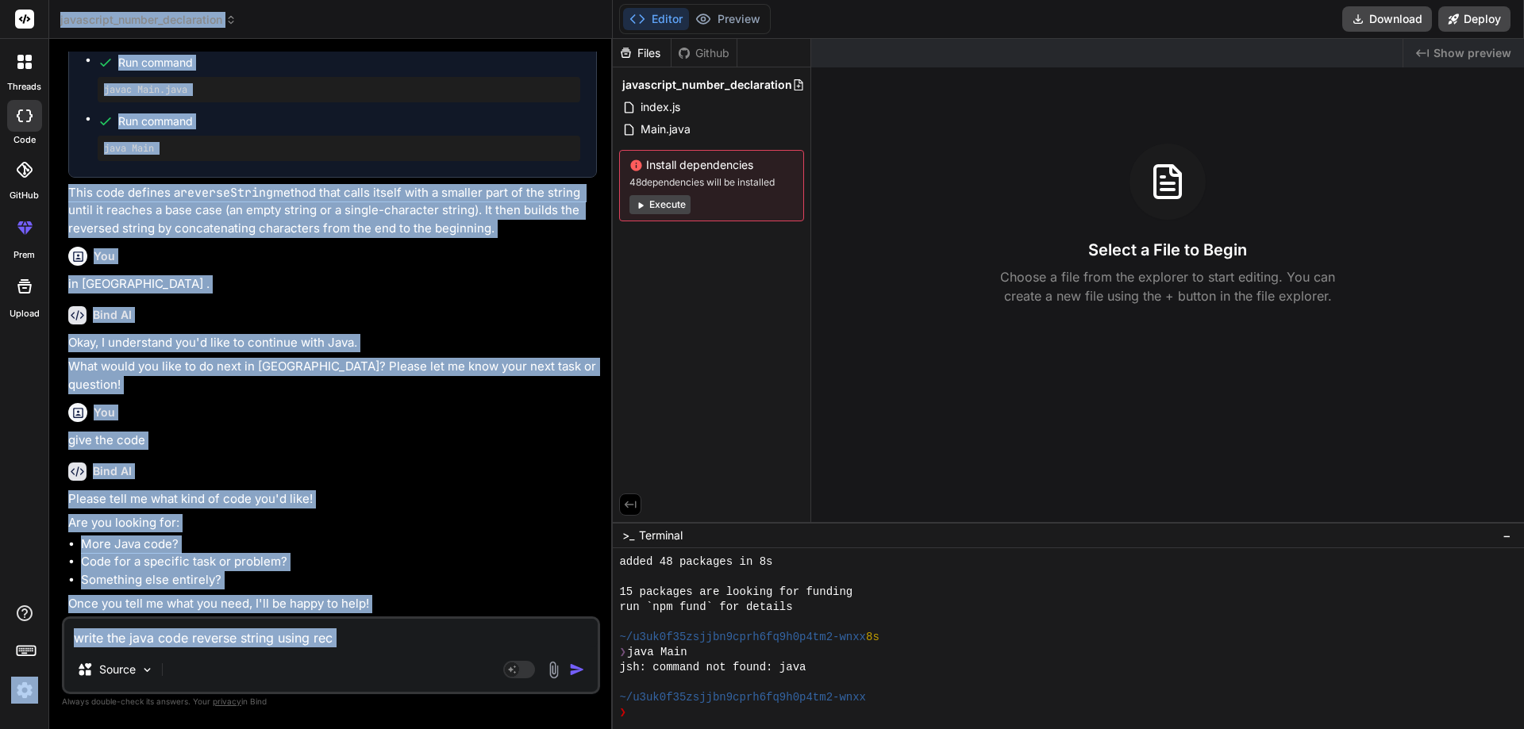
click at [363, 633] on textarea "write the java code reverse string using rec" at bounding box center [330, 633] width 533 height 29
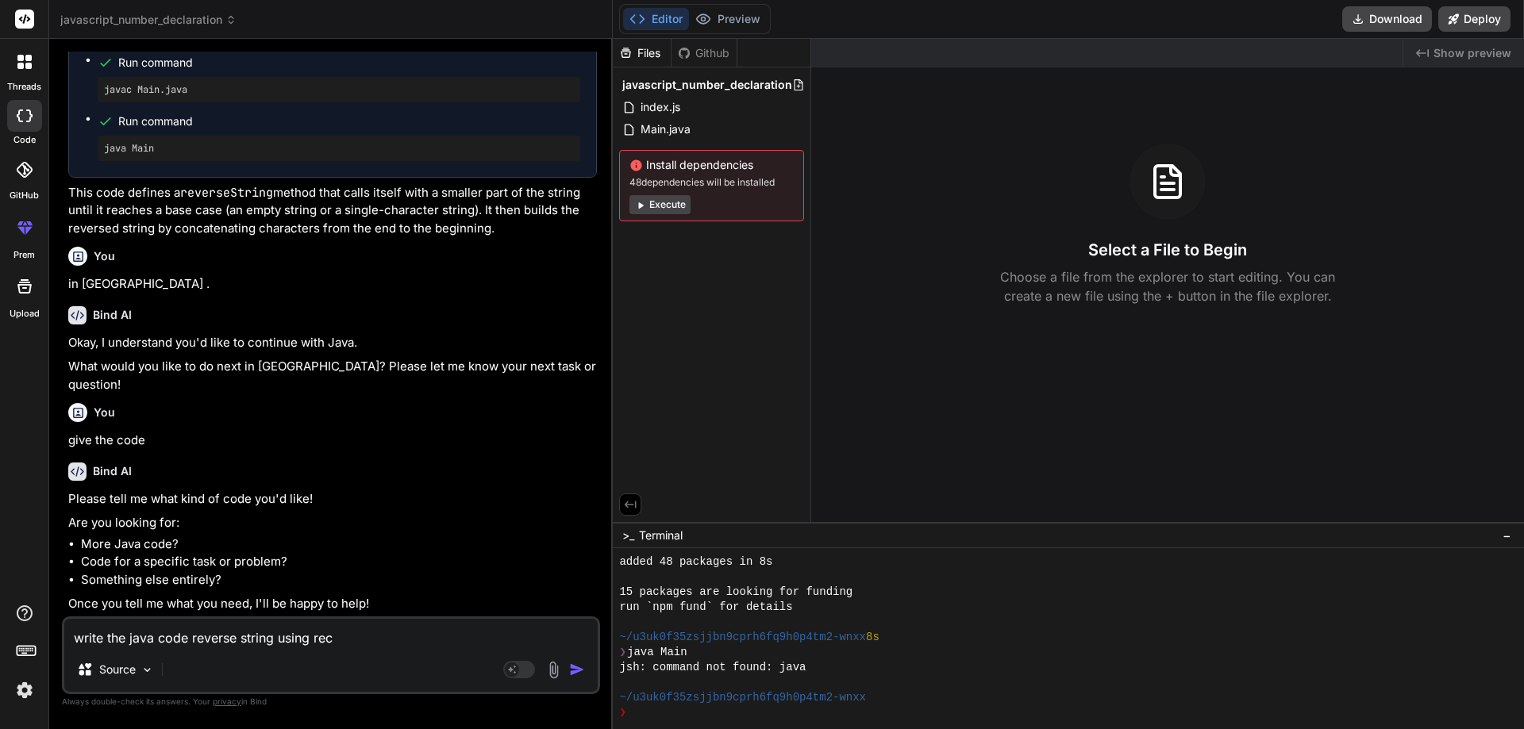
drag, startPoint x: 327, startPoint y: 639, endPoint x: 75, endPoint y: 631, distance: 252.5
click at [75, 631] on textarea "write the java code reverse string using rec" at bounding box center [330, 633] width 533 height 29
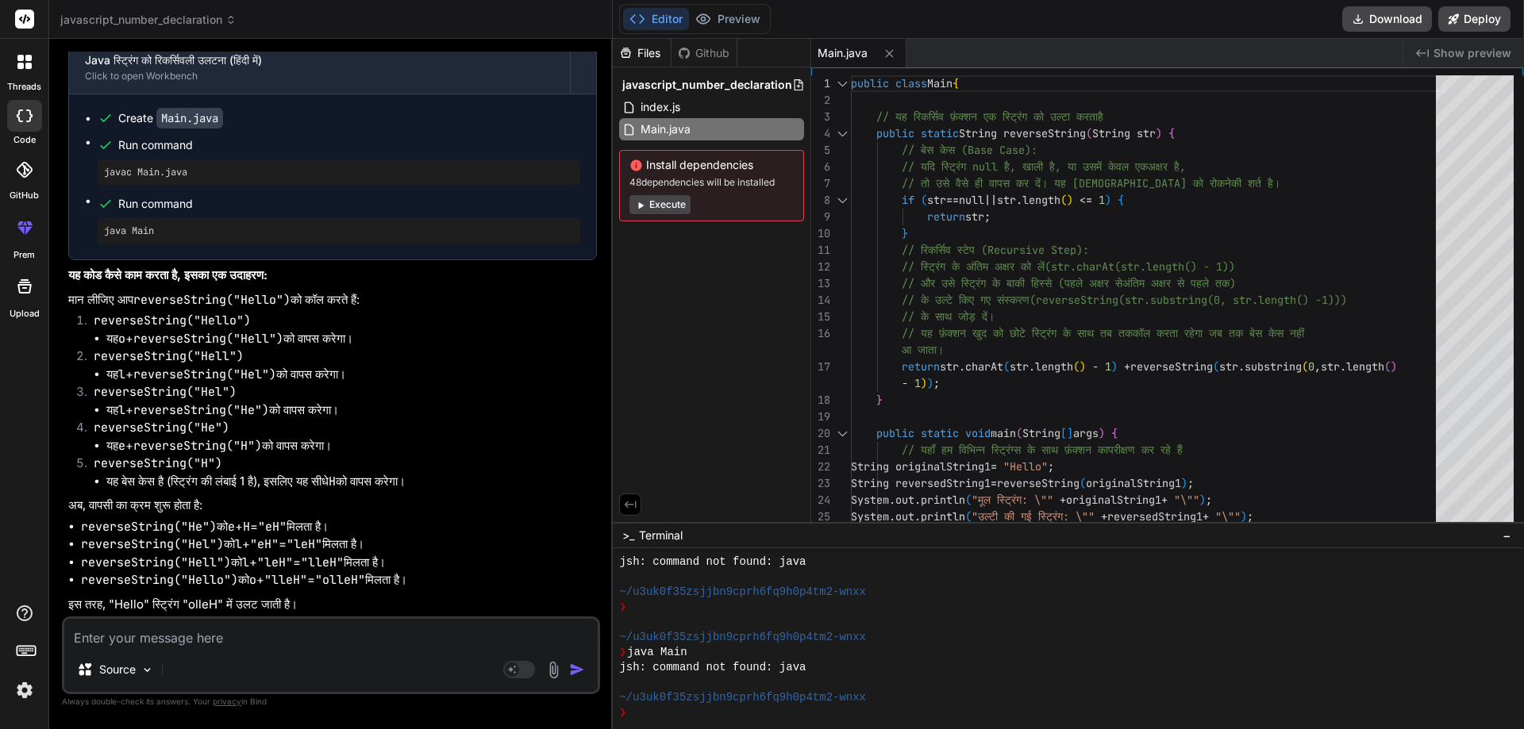
scroll to position [3145, 0]
click at [209, 640] on textarea at bounding box center [330, 633] width 533 height 29
paste textarea "import java.util.*; class Main { public static void main(String[] args) { int[]…"
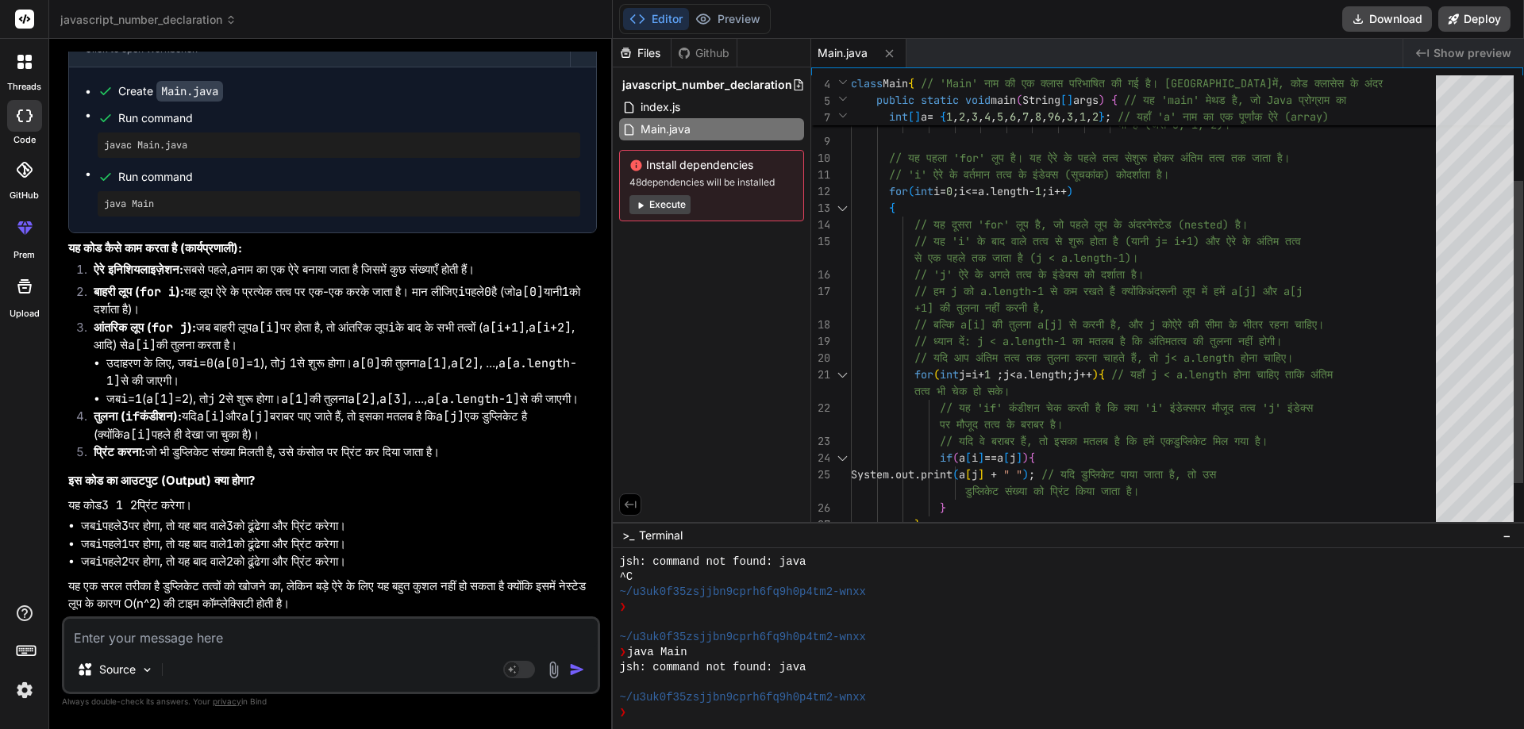
scroll to position [0, 0]
drag, startPoint x: 1129, startPoint y: 371, endPoint x: 910, endPoint y: 369, distance: 219.0
click at [910, 369] on div "int [ ] a = { 1 , 2 , 3 , 4 , 5 , 6 , 7 , 8 , 96 , 3 , 1 , 2 } ; // यहाँ 'a' ना…" at bounding box center [1148, 258] width 594 height 683
click at [137, 636] on textarea at bounding box center [330, 633] width 533 height 29
click at [139, 636] on textarea at bounding box center [330, 633] width 533 height 29
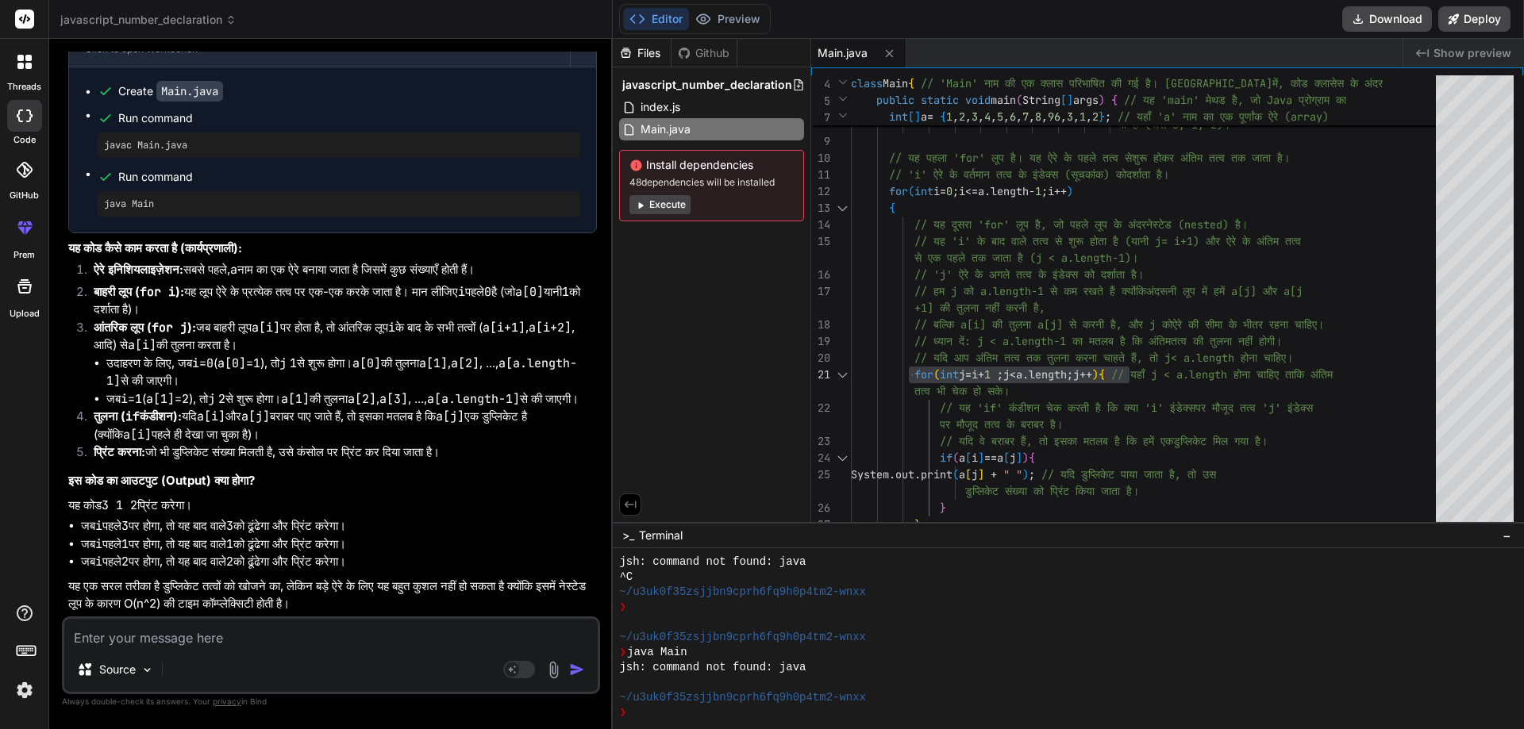
paste textarea "for(int j =i+1 ; j<a.length; j++)"
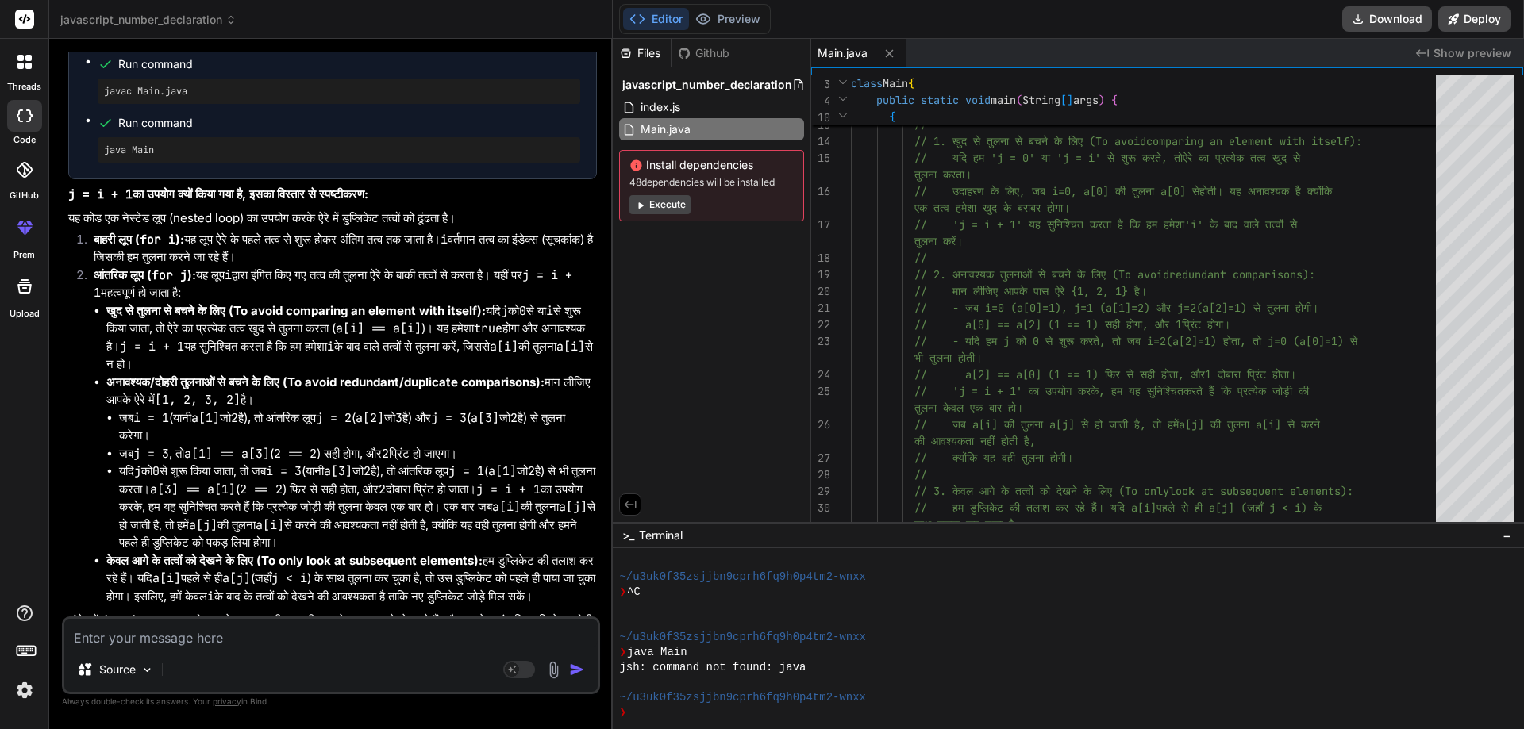
scroll to position [4735, 0]
